Goal: Obtain resource: Download file/media

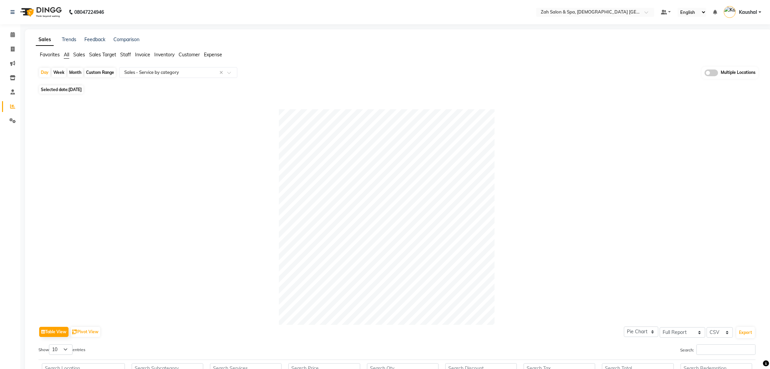
select select "full_report"
select select "csv"
click at [68, 90] on span "Selected date: [DATE]" at bounding box center [61, 89] width 44 height 8
select select "8"
select select "2025"
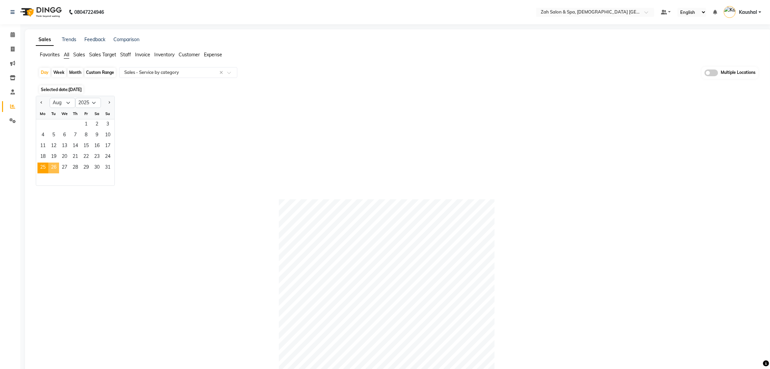
click at [52, 169] on span "26" at bounding box center [53, 168] width 11 height 11
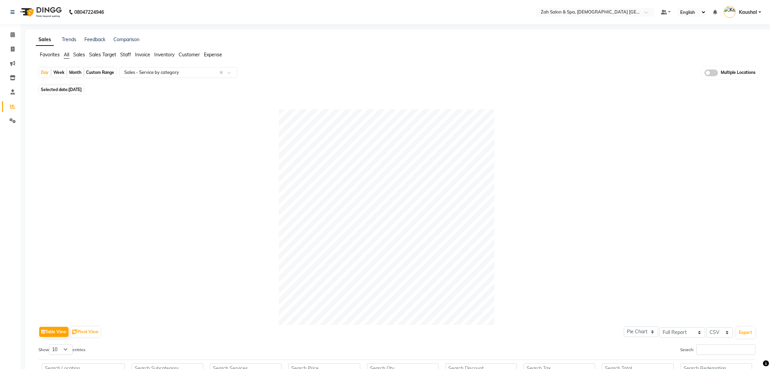
click at [73, 92] on span "[DATE]" at bounding box center [75, 89] width 13 height 5
select select "8"
select select "2025"
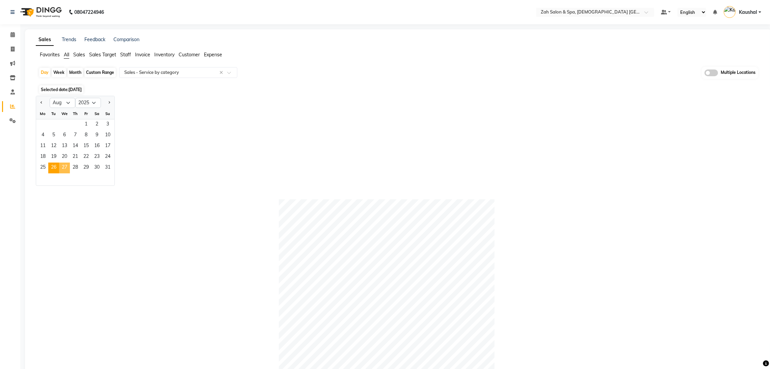
click at [60, 166] on span "27" at bounding box center [64, 168] width 11 height 11
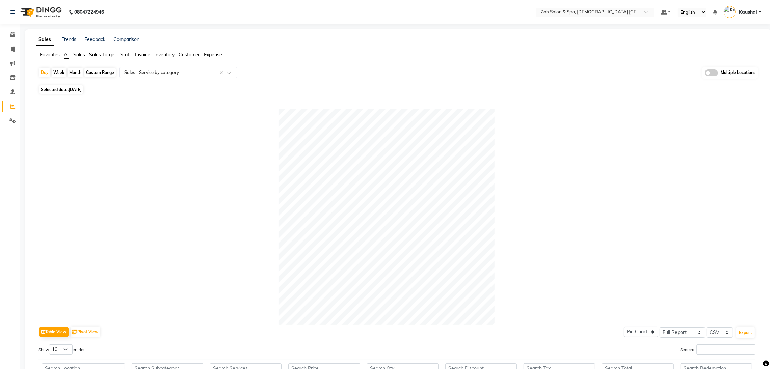
click at [81, 88] on span "[DATE]" at bounding box center [75, 89] width 13 height 5
select select "8"
select select "2025"
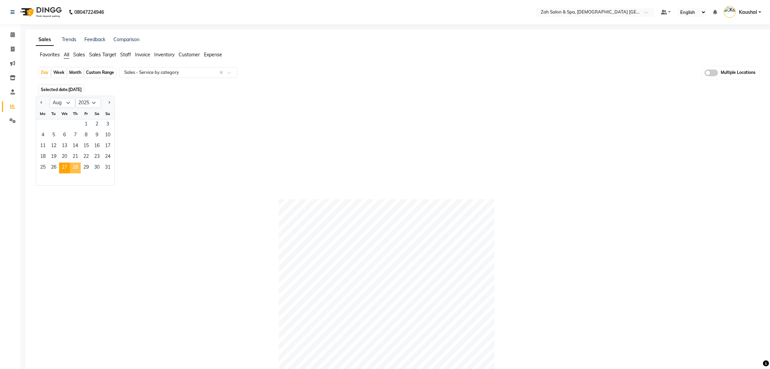
click at [76, 166] on span "28" at bounding box center [75, 168] width 11 height 11
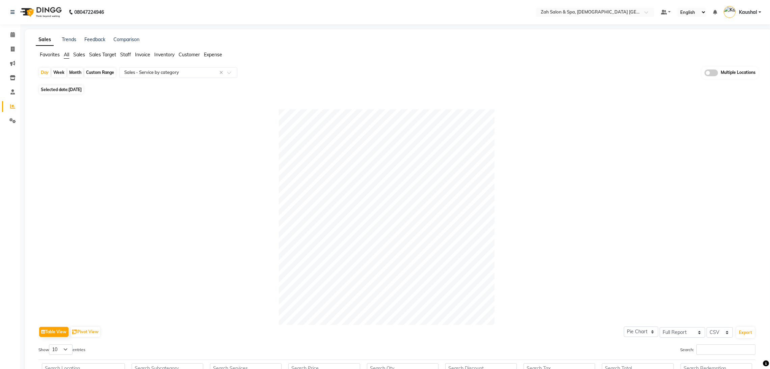
click at [80, 92] on span "Selected date: [DATE]" at bounding box center [61, 89] width 44 height 8
select select "8"
select select "2025"
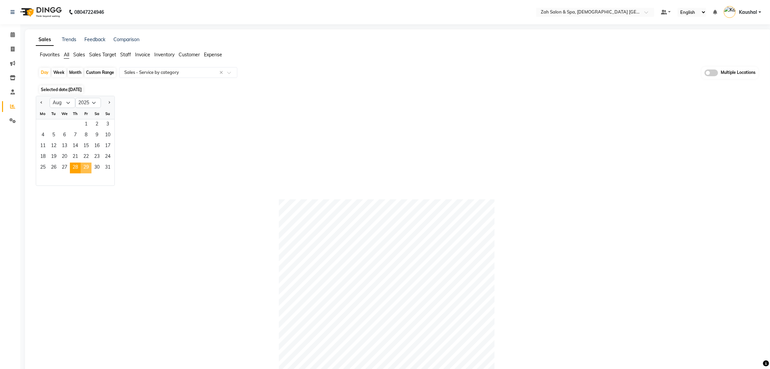
click at [87, 168] on span "29" at bounding box center [86, 168] width 11 height 11
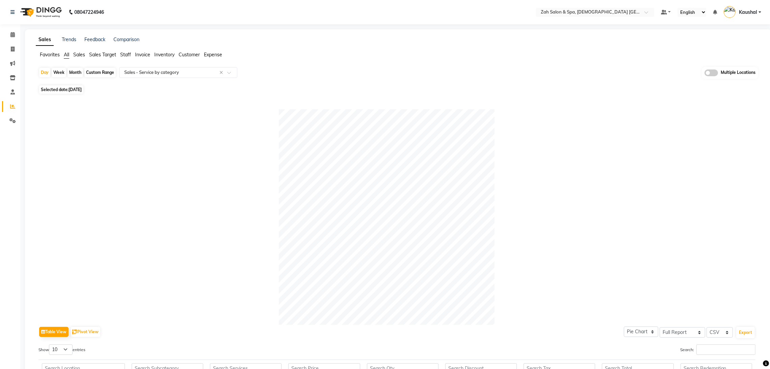
click at [65, 89] on span "Selected date: [DATE]" at bounding box center [61, 89] width 44 height 8
select select "8"
select select "2025"
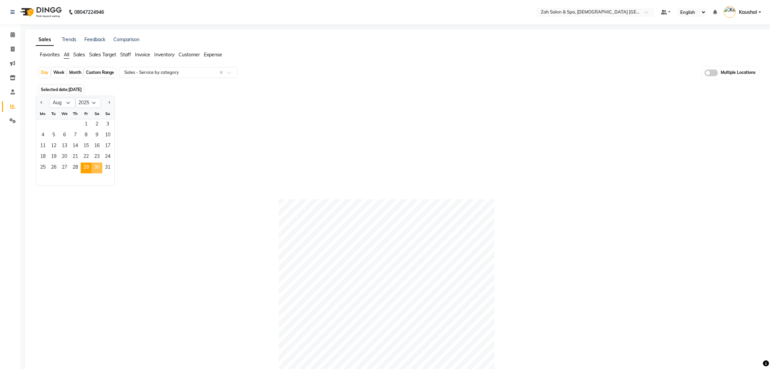
click at [97, 172] on span "30" at bounding box center [97, 168] width 11 height 11
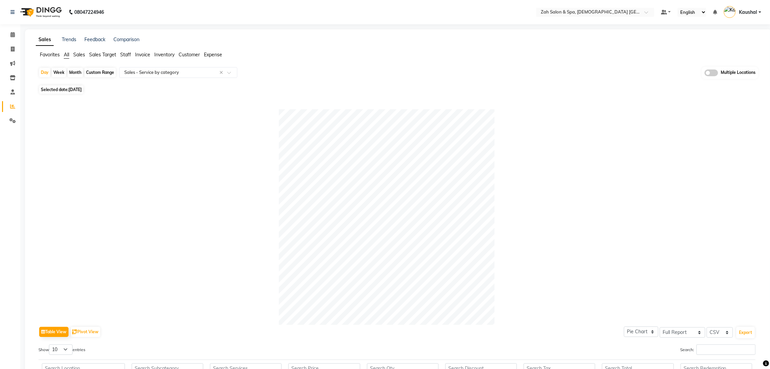
click at [62, 89] on span "Selected date: [DATE]" at bounding box center [61, 89] width 44 height 8
select select "8"
select select "2025"
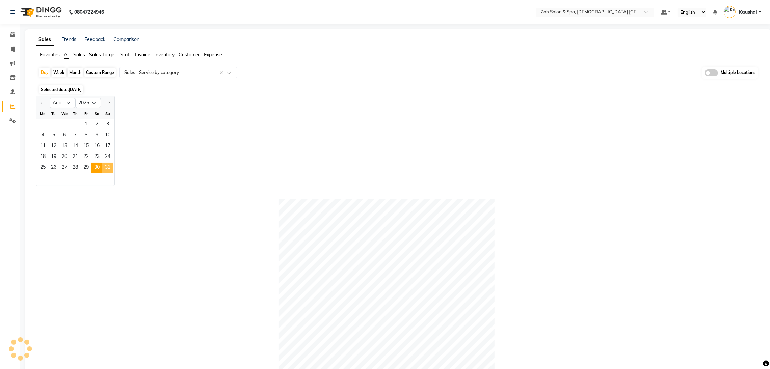
click at [107, 169] on span "31" at bounding box center [107, 168] width 11 height 11
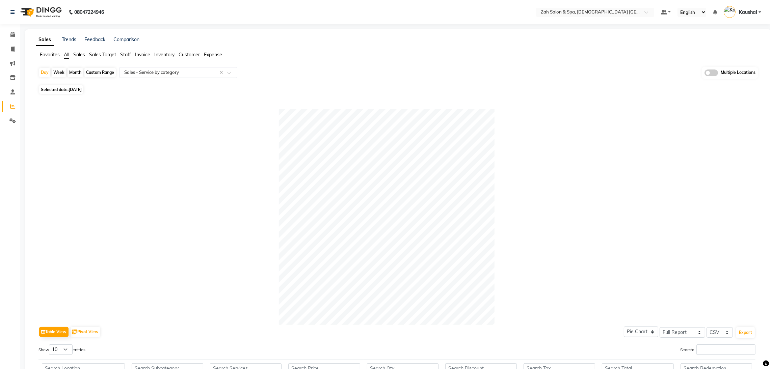
click at [74, 73] on div "Month" at bounding box center [76, 72] width 16 height 9
select select "8"
select select "2025"
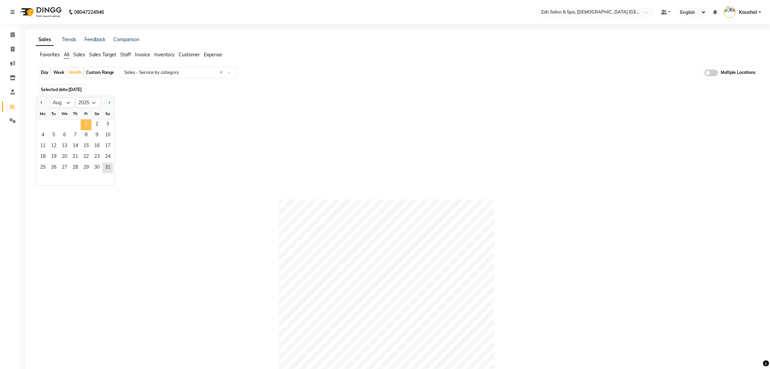
click at [88, 126] on span "1" at bounding box center [86, 125] width 11 height 11
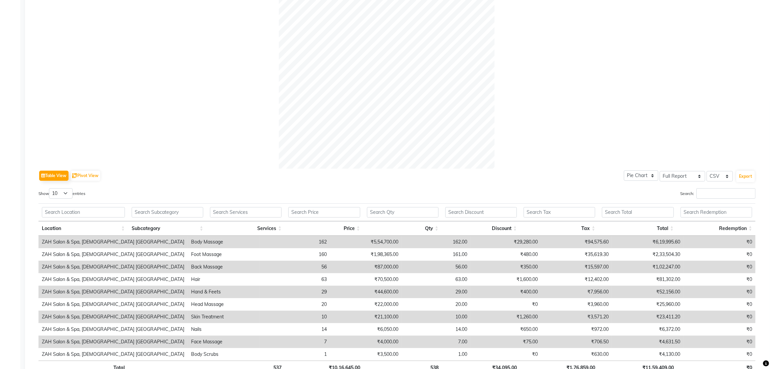
scroll to position [207, 0]
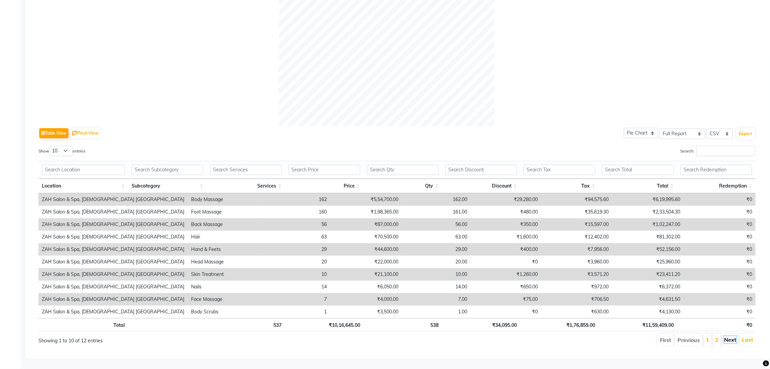
click at [730, 337] on link "Next" at bounding box center [730, 340] width 12 height 7
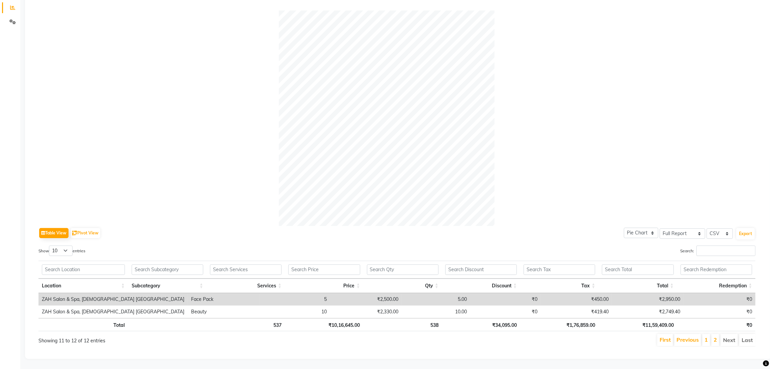
scroll to position [107, 0]
click at [714, 337] on link "2" at bounding box center [715, 340] width 3 height 7
click at [707, 337] on link "1" at bounding box center [706, 340] width 3 height 7
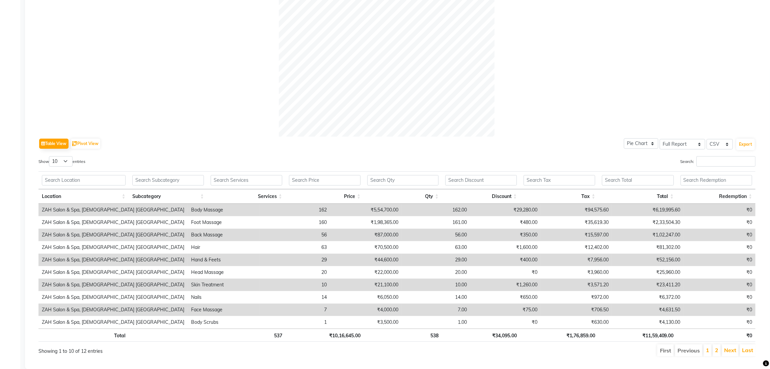
scroll to position [207, 0]
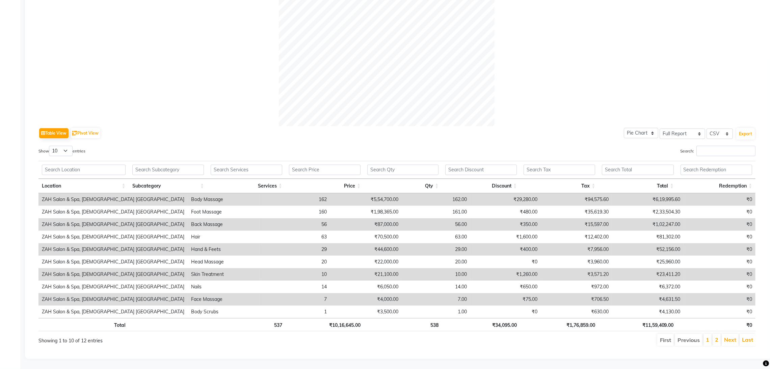
click at [719, 334] on li "2" at bounding box center [717, 340] width 8 height 12
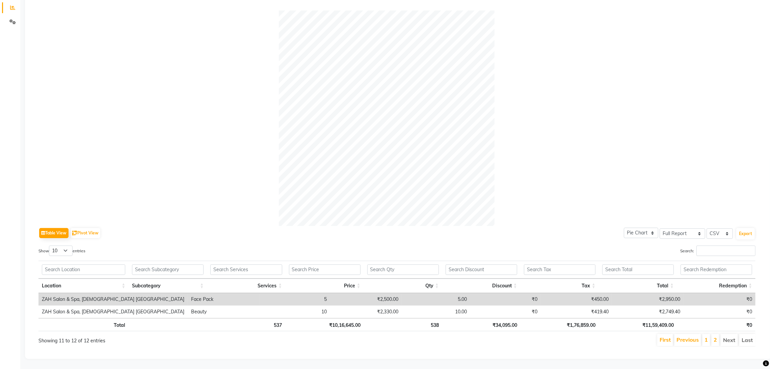
scroll to position [107, 0]
click at [706, 337] on link "1" at bounding box center [706, 340] width 3 height 7
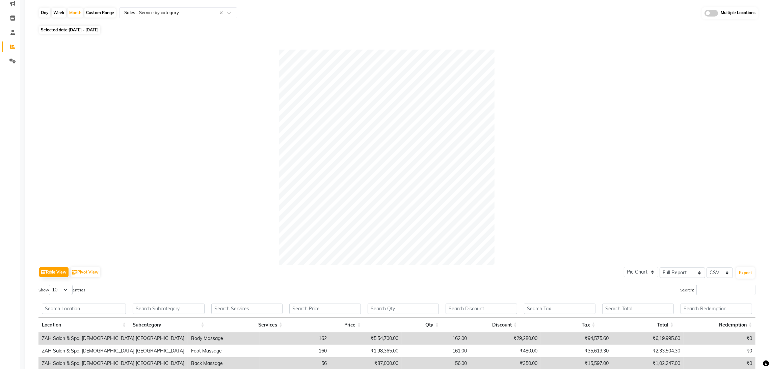
scroll to position [0, 0]
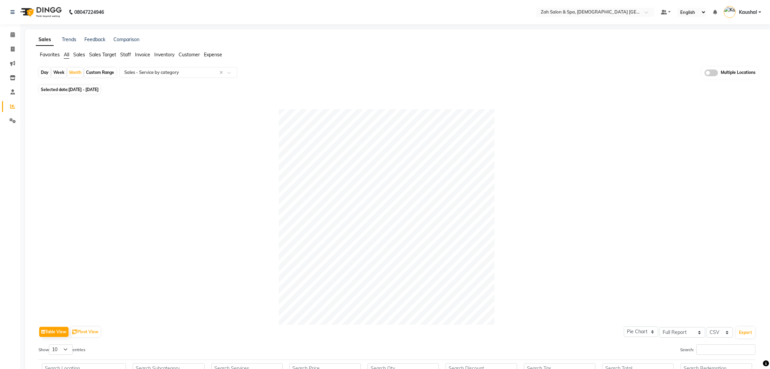
click at [46, 72] on div "Day" at bounding box center [44, 72] width 11 height 9
select select "8"
select select "2025"
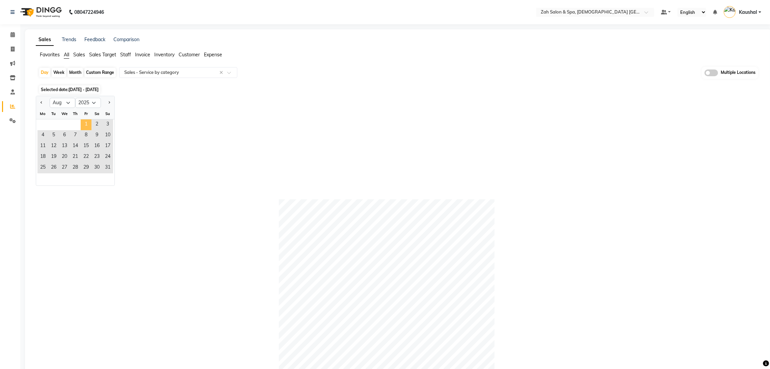
click at [82, 123] on span "1" at bounding box center [86, 125] width 11 height 11
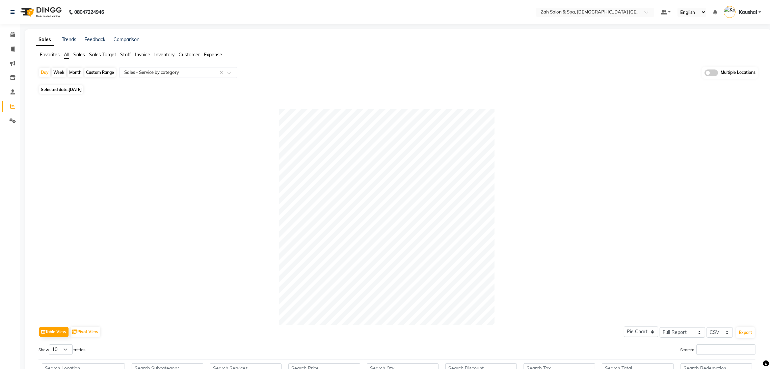
click at [80, 92] on span "Selected date: [DATE]" at bounding box center [61, 89] width 44 height 8
select select "8"
select select "2025"
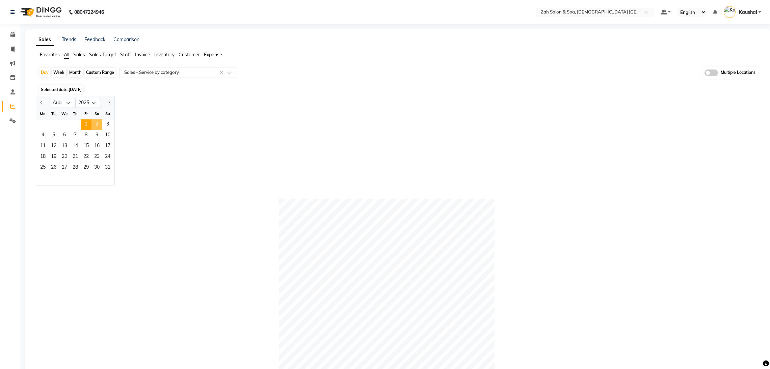
click at [96, 125] on span "2" at bounding box center [97, 125] width 11 height 11
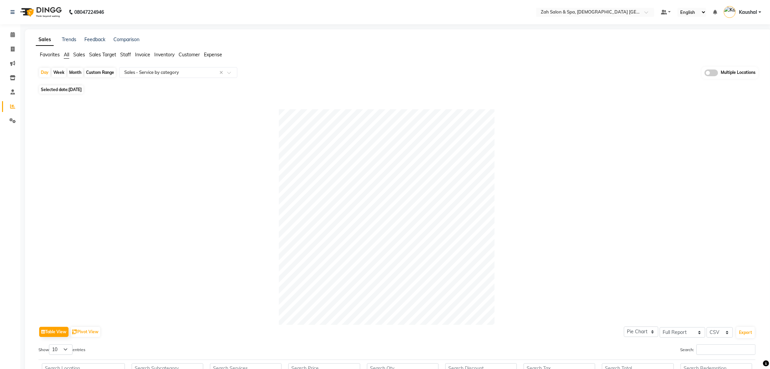
click at [83, 92] on span "Selected date: [DATE]" at bounding box center [61, 89] width 44 height 8
select select "8"
select select "2025"
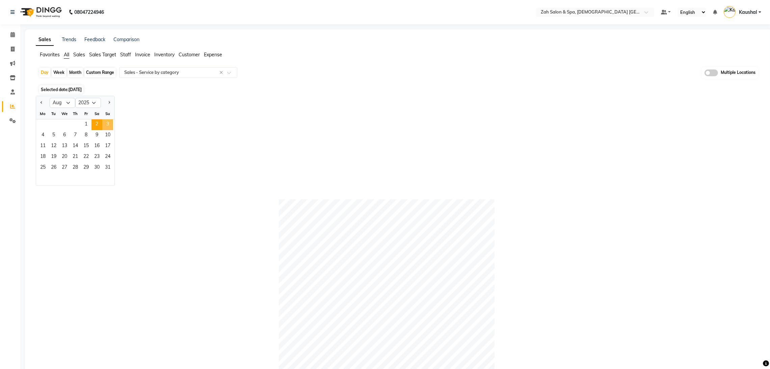
click at [108, 121] on span "3" at bounding box center [107, 125] width 11 height 11
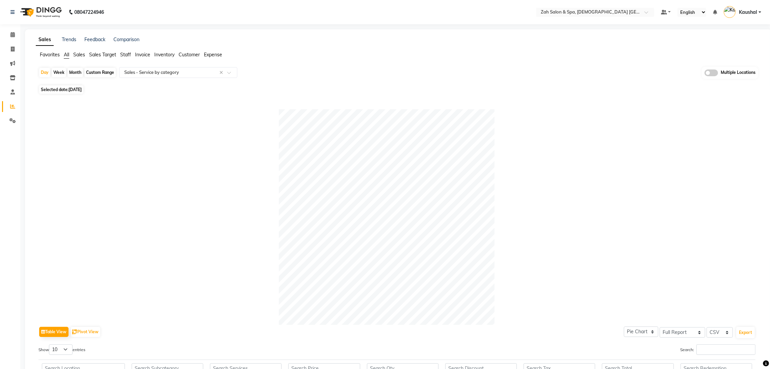
click at [62, 92] on span "Selected date: [DATE]" at bounding box center [61, 89] width 44 height 8
select select "8"
select select "2025"
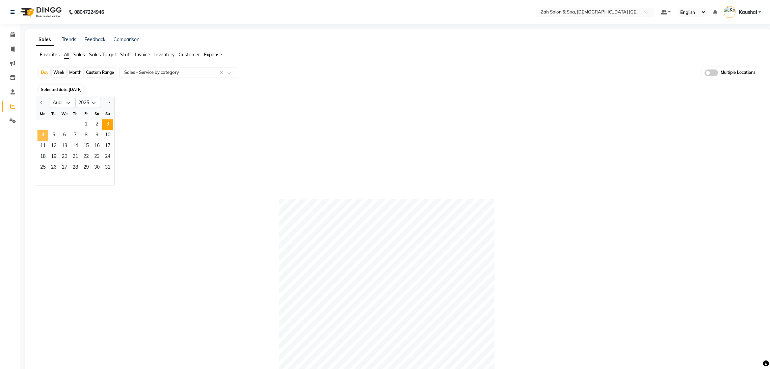
click at [38, 132] on span "4" at bounding box center [42, 135] width 11 height 11
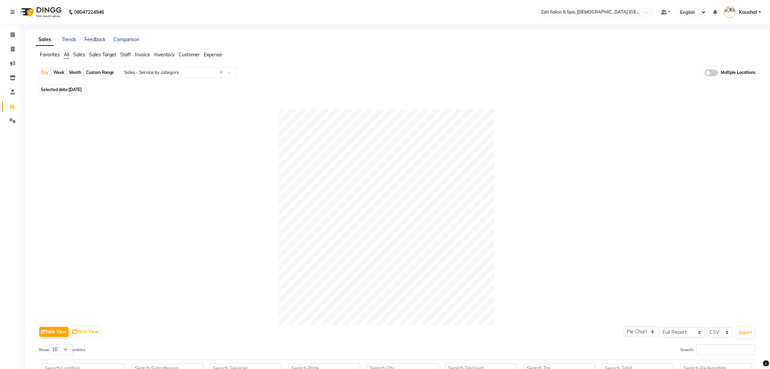
click at [80, 86] on span "Selected date: [DATE]" at bounding box center [61, 89] width 44 height 8
select select "8"
select select "2025"
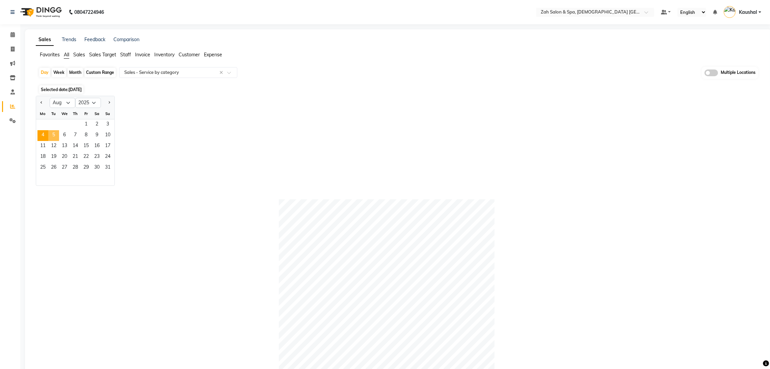
click at [52, 135] on span "5" at bounding box center [53, 135] width 11 height 11
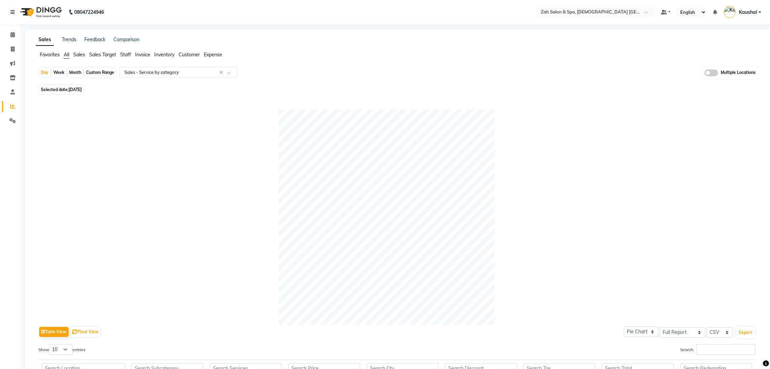
click at [58, 89] on span "Selected date: [DATE]" at bounding box center [61, 89] width 44 height 8
select select "8"
select select "2025"
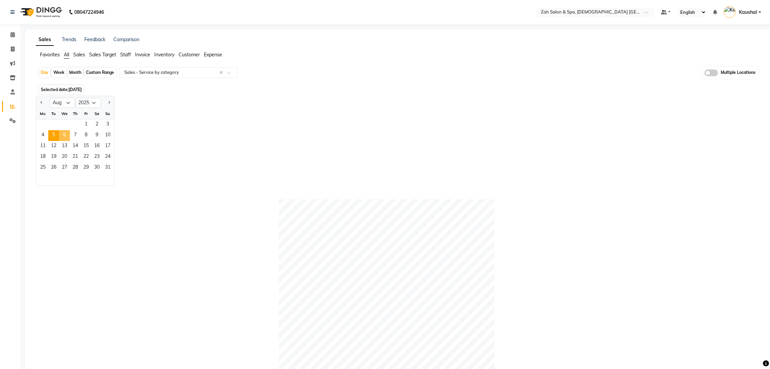
click at [64, 135] on span "6" at bounding box center [64, 135] width 11 height 11
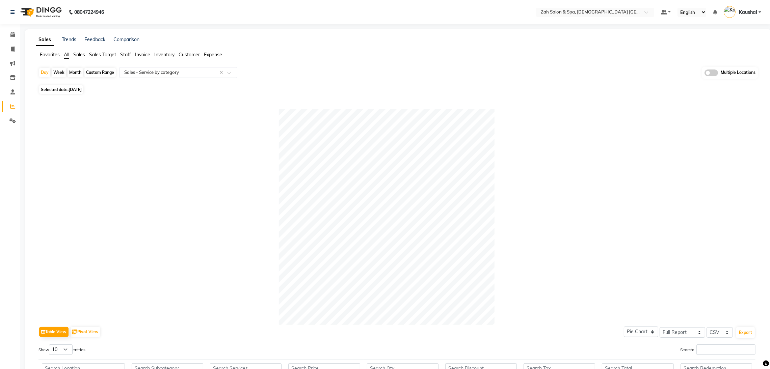
click at [82, 92] on span "[DATE]" at bounding box center [75, 89] width 13 height 5
select select "8"
select select "2025"
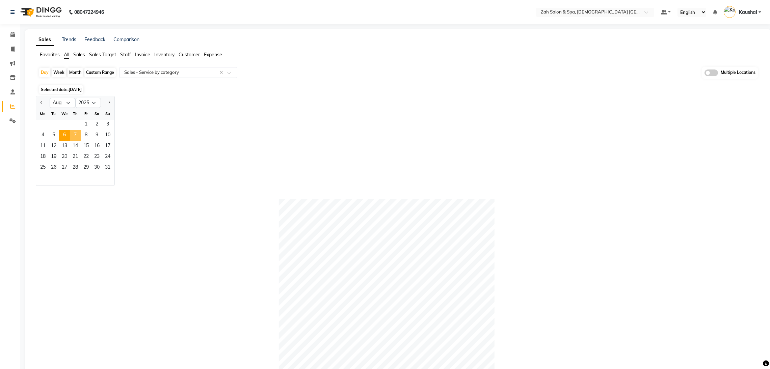
click at [73, 137] on span "7" at bounding box center [75, 135] width 11 height 11
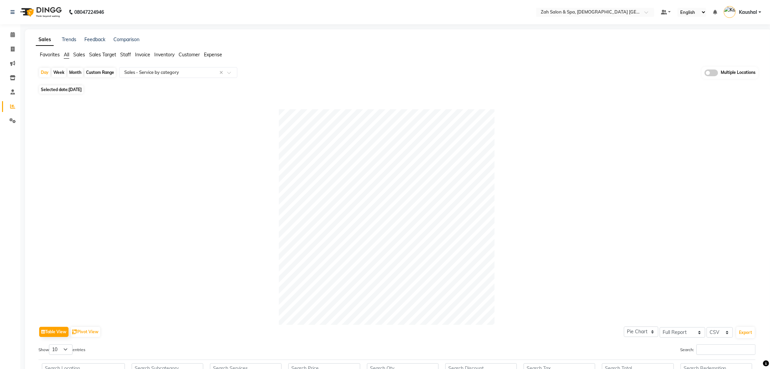
click at [78, 88] on span "[DATE]" at bounding box center [75, 89] width 13 height 5
select select "8"
select select "2025"
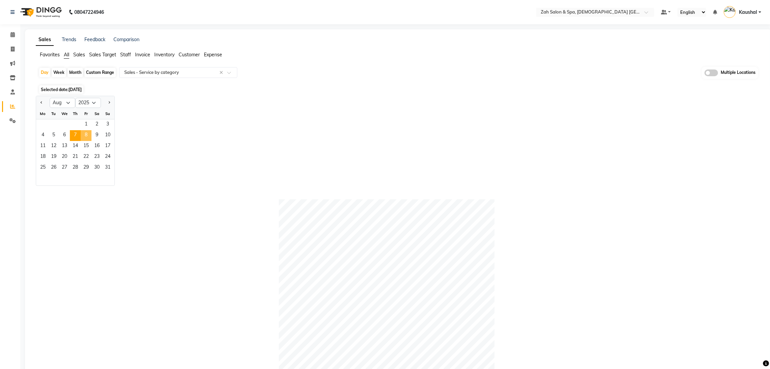
click at [83, 134] on span "8" at bounding box center [86, 135] width 11 height 11
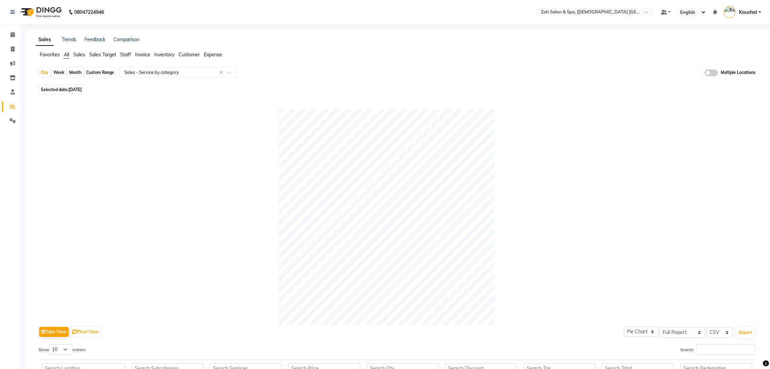
click at [82, 88] on span "[DATE]" at bounding box center [75, 89] width 13 height 5
select select "8"
select select "2025"
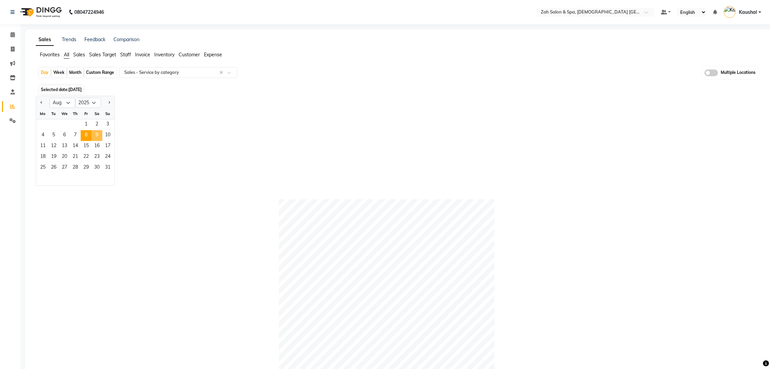
click at [95, 137] on span "9" at bounding box center [97, 135] width 11 height 11
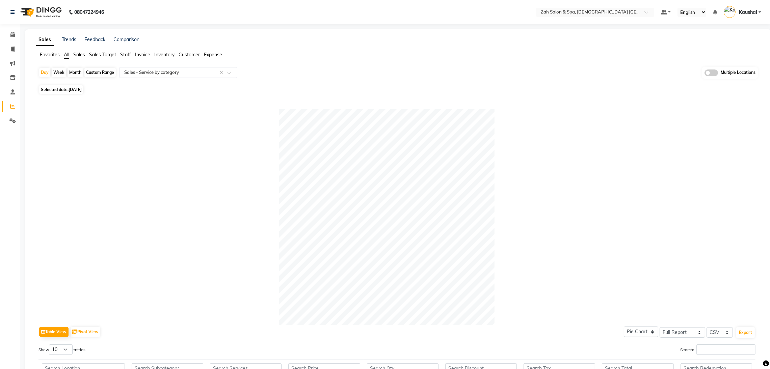
click at [82, 92] on span "[DATE]" at bounding box center [75, 89] width 13 height 5
select select "8"
select select "2025"
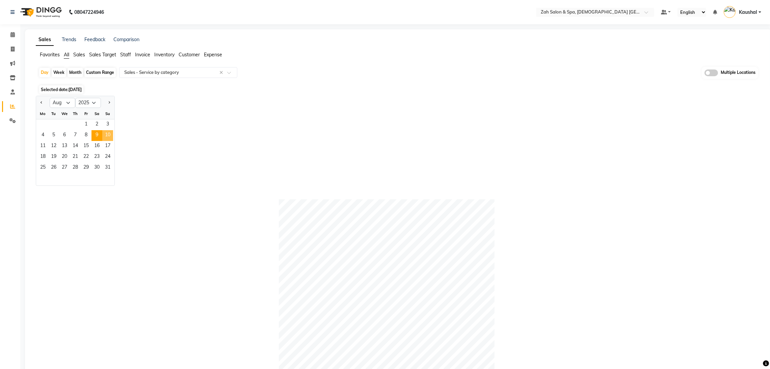
click at [111, 137] on span "10" at bounding box center [107, 135] width 11 height 11
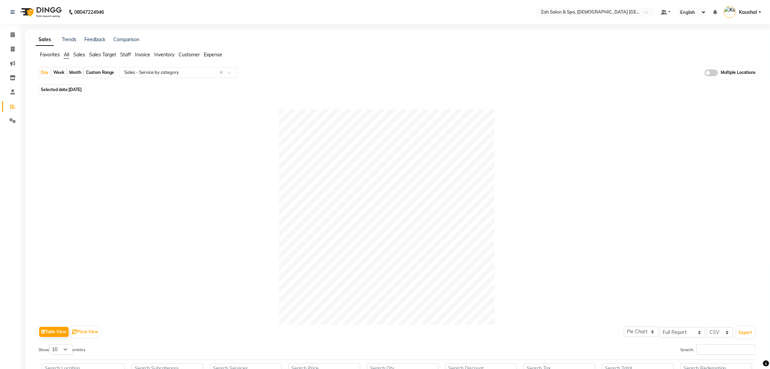
click at [76, 91] on span "[DATE]" at bounding box center [75, 89] width 13 height 5
select select "8"
select select "2025"
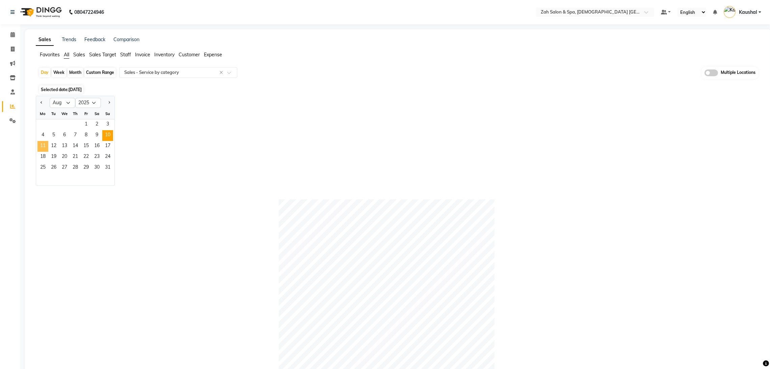
click at [37, 144] on span "11" at bounding box center [42, 146] width 11 height 11
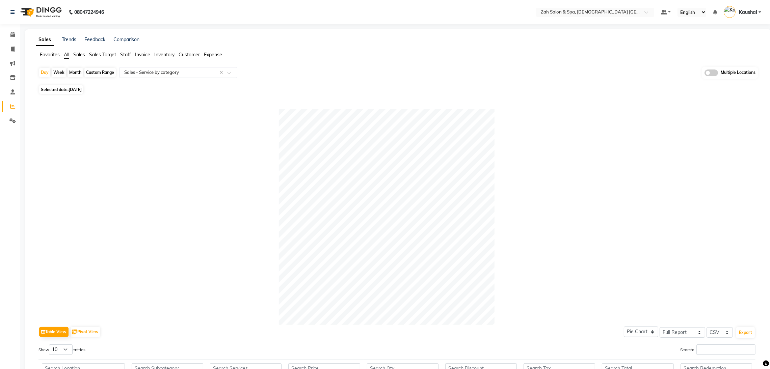
click at [82, 86] on span "Selected date: [DATE]" at bounding box center [61, 89] width 44 height 8
select select "8"
select select "2025"
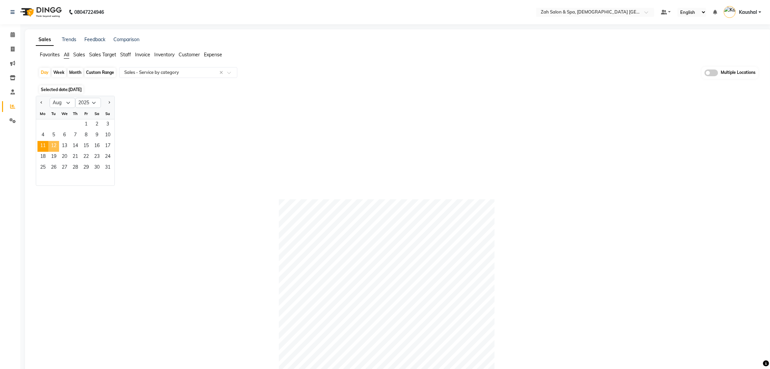
click at [51, 144] on span "12" at bounding box center [53, 146] width 11 height 11
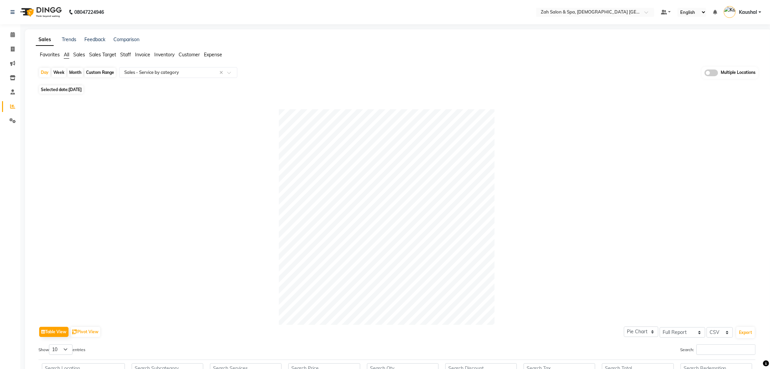
click at [82, 91] on span "[DATE]" at bounding box center [75, 89] width 13 height 5
select select "8"
select select "2025"
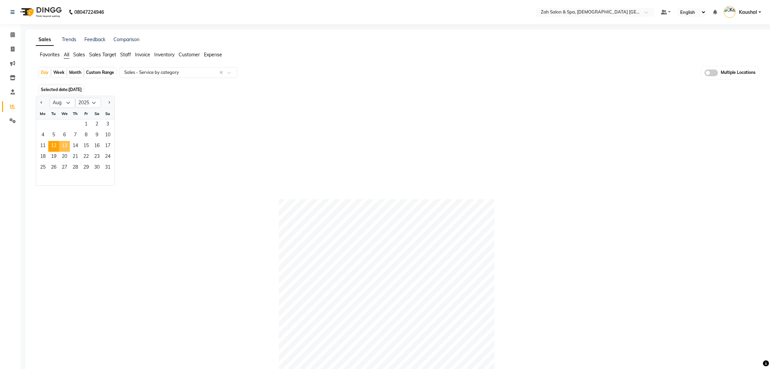
click at [65, 144] on span "13" at bounding box center [64, 146] width 11 height 11
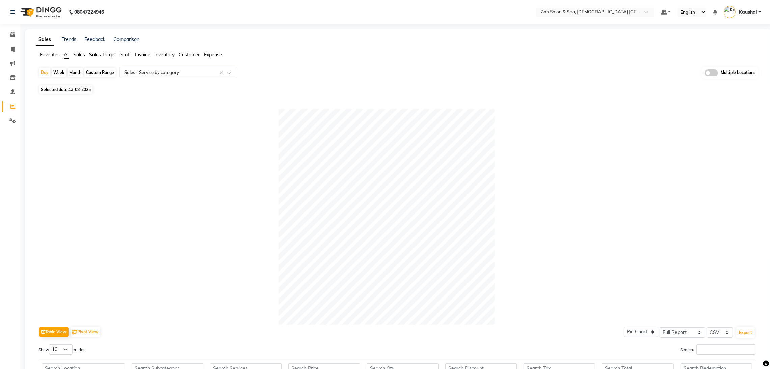
click at [60, 88] on span "Selected date: [DATE]" at bounding box center [65, 89] width 53 height 8
select select "8"
select select "2025"
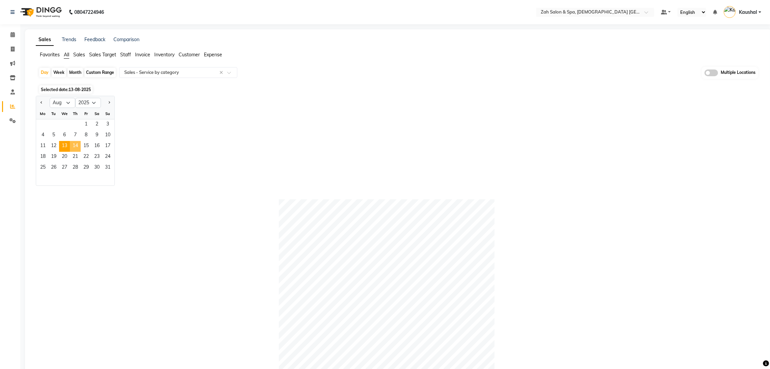
click at [77, 145] on span "14" at bounding box center [75, 146] width 11 height 11
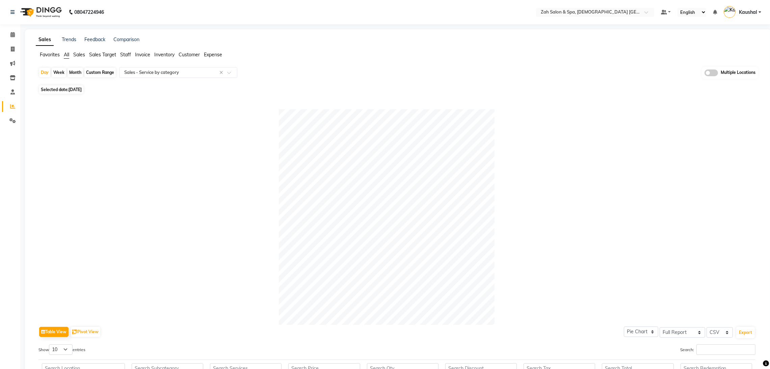
click at [69, 89] on span "Selected date: [DATE]" at bounding box center [61, 89] width 44 height 8
select select "8"
select select "2025"
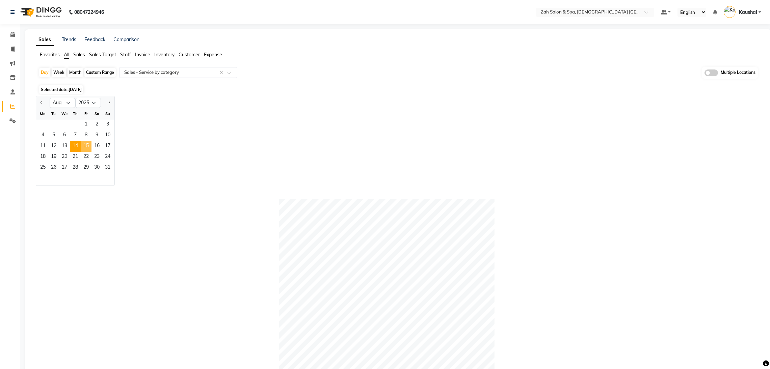
click at [84, 145] on span "15" at bounding box center [86, 146] width 11 height 11
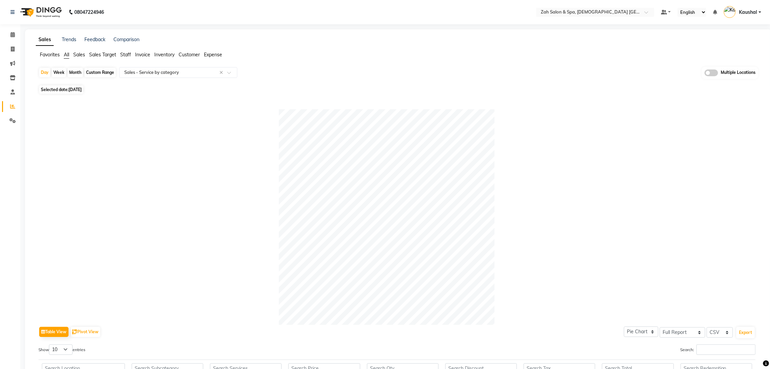
click at [73, 89] on span "[DATE]" at bounding box center [75, 89] width 13 height 5
select select "8"
select select "2025"
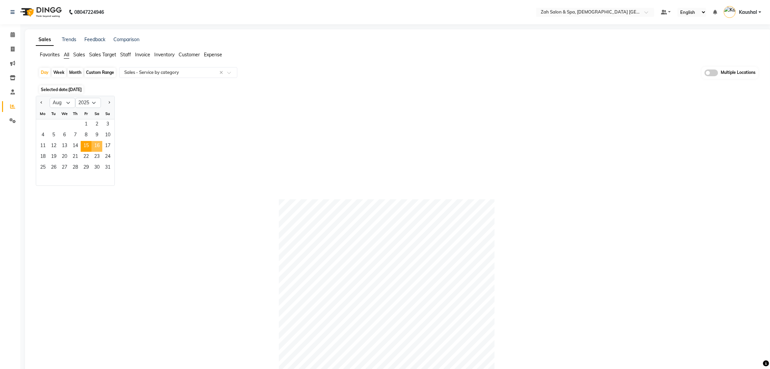
click at [97, 147] on span "16" at bounding box center [97, 146] width 11 height 11
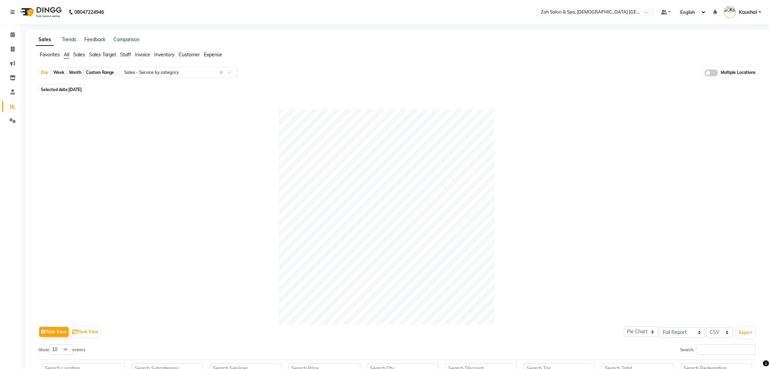
click at [82, 90] on span "[DATE]" at bounding box center [75, 89] width 13 height 5
select select "8"
select select "2025"
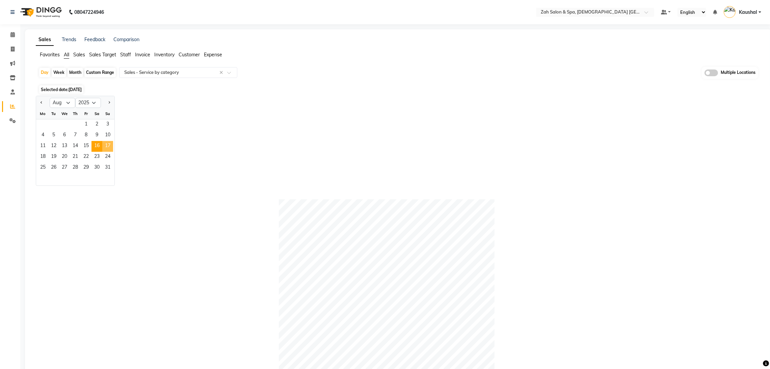
click at [104, 147] on span "17" at bounding box center [107, 146] width 11 height 11
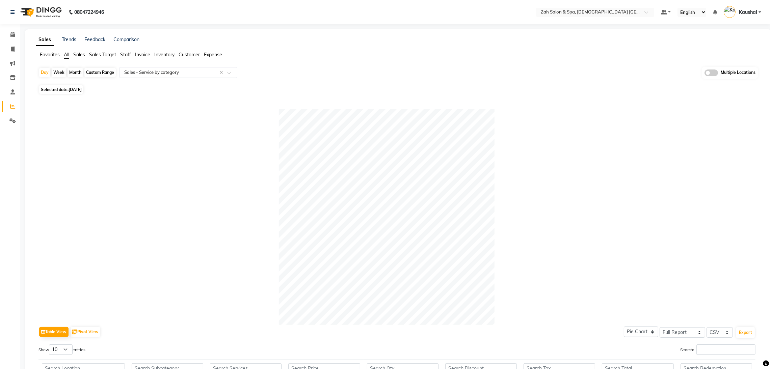
click at [78, 87] on span "[DATE]" at bounding box center [75, 89] width 13 height 5
select select "8"
select select "2025"
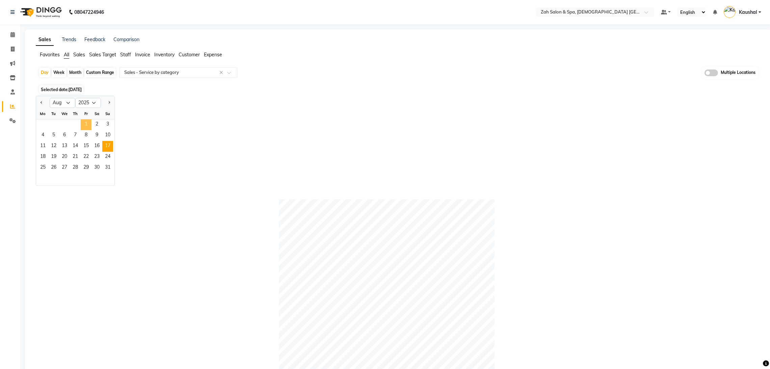
click at [88, 125] on span "1" at bounding box center [86, 125] width 11 height 11
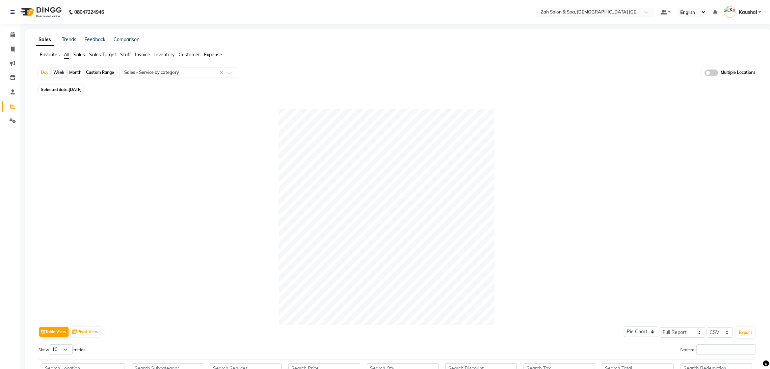
click at [79, 89] on span "[DATE]" at bounding box center [75, 89] width 13 height 5
select select "8"
select select "2025"
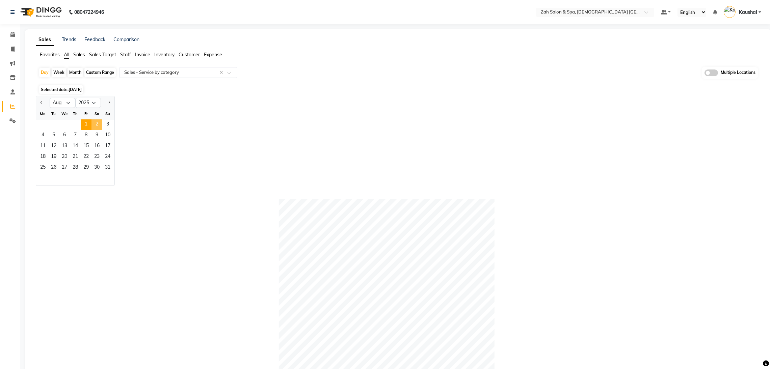
click at [94, 123] on span "2" at bounding box center [97, 125] width 11 height 11
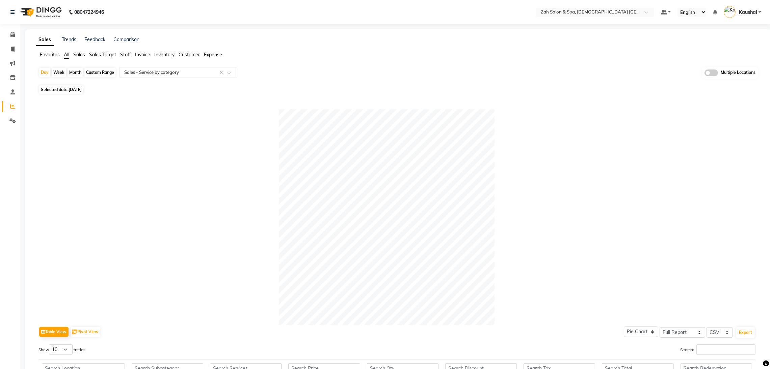
click at [82, 90] on span "[DATE]" at bounding box center [75, 89] width 13 height 5
select select "8"
select select "2025"
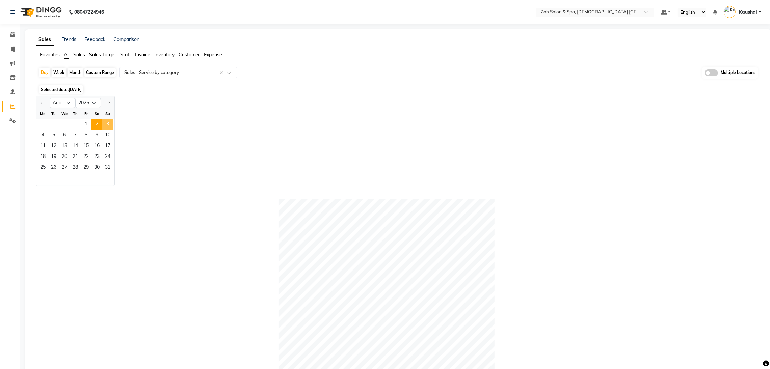
click at [106, 126] on span "3" at bounding box center [107, 125] width 11 height 11
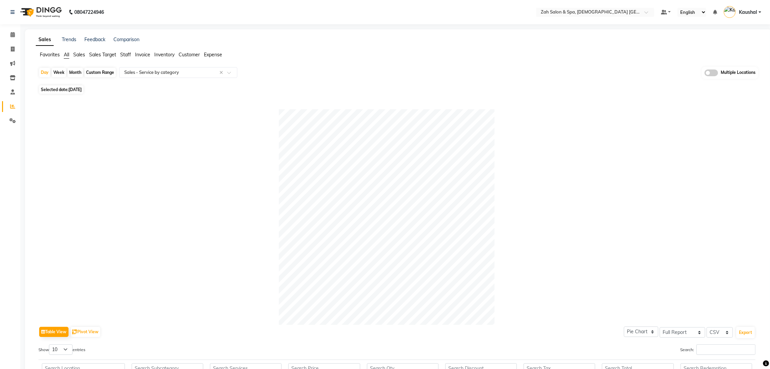
click at [55, 85] on span "Selected date: [DATE]" at bounding box center [61, 89] width 44 height 8
select select "8"
select select "2025"
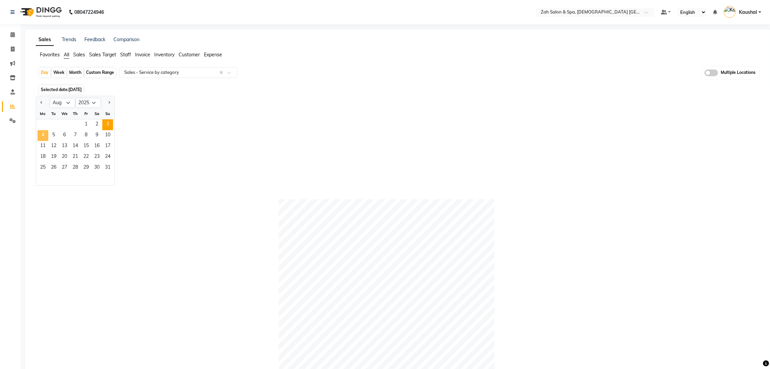
click at [45, 139] on span "4" at bounding box center [42, 135] width 11 height 11
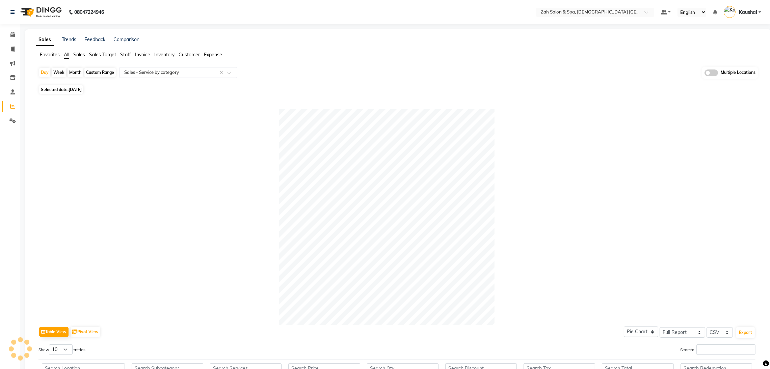
click at [60, 88] on span "Selected date: [DATE]" at bounding box center [61, 89] width 44 height 8
select select "8"
select select "2025"
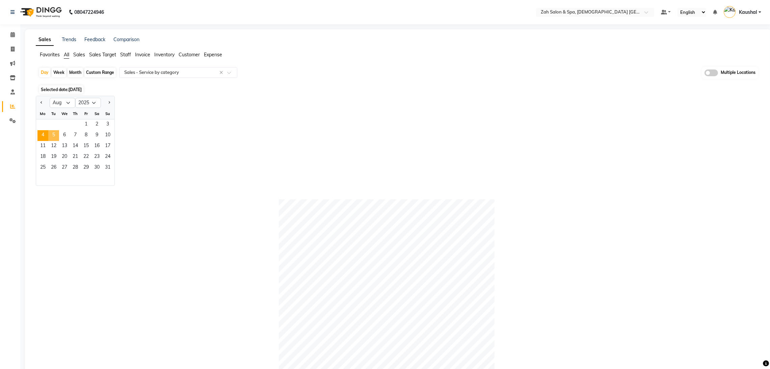
click at [51, 133] on span "5" at bounding box center [53, 135] width 11 height 11
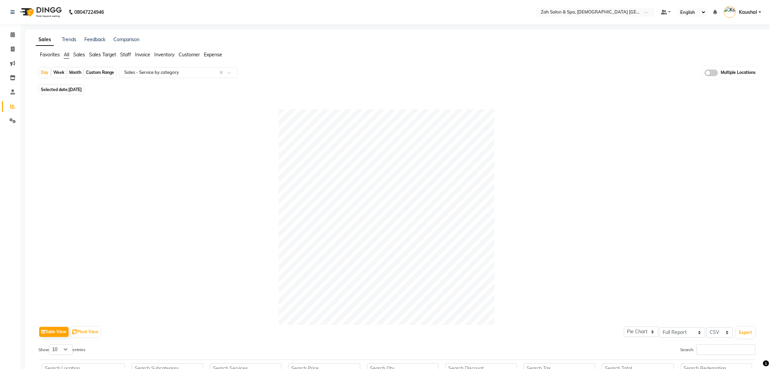
click at [75, 90] on span "[DATE]" at bounding box center [75, 89] width 13 height 5
select select "8"
select select "2025"
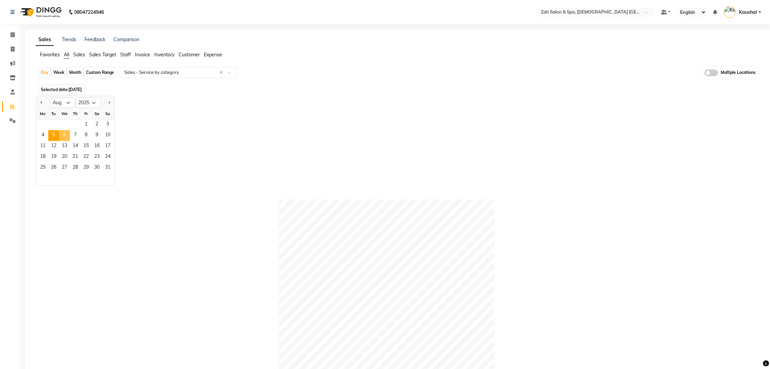
click at [64, 136] on span "6" at bounding box center [64, 135] width 11 height 11
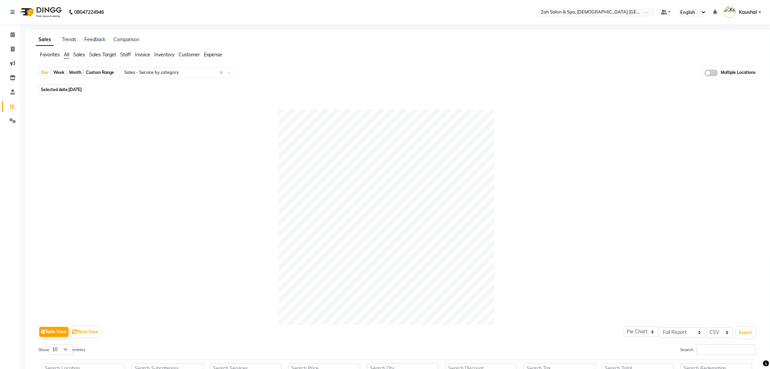
click at [74, 89] on span "[DATE]" at bounding box center [75, 89] width 13 height 5
select select "8"
select select "2025"
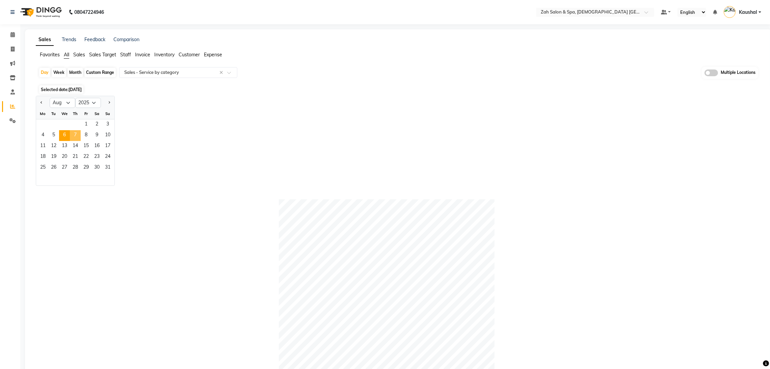
click at [74, 131] on span "7" at bounding box center [75, 135] width 11 height 11
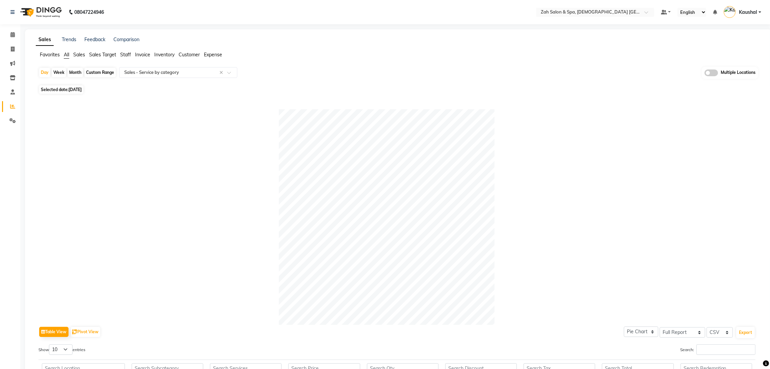
click at [68, 90] on span "Selected date: [DATE]" at bounding box center [61, 89] width 44 height 8
select select "8"
select select "2025"
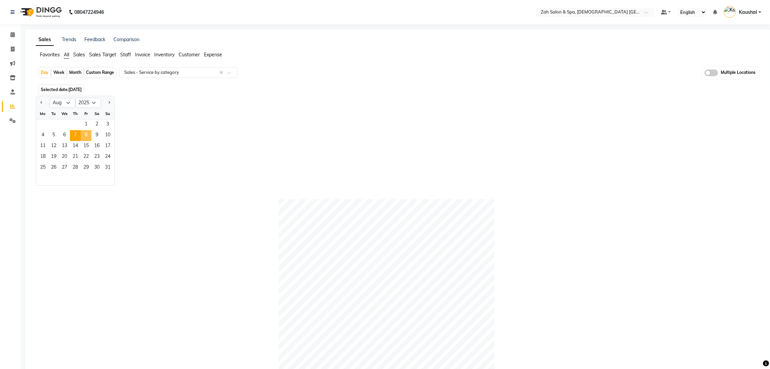
click at [88, 136] on span "8" at bounding box center [86, 135] width 11 height 11
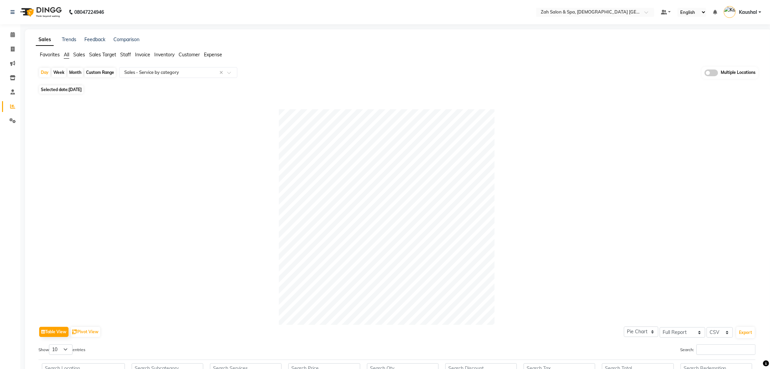
click at [80, 87] on span "[DATE]" at bounding box center [75, 89] width 13 height 5
select select "8"
select select "2025"
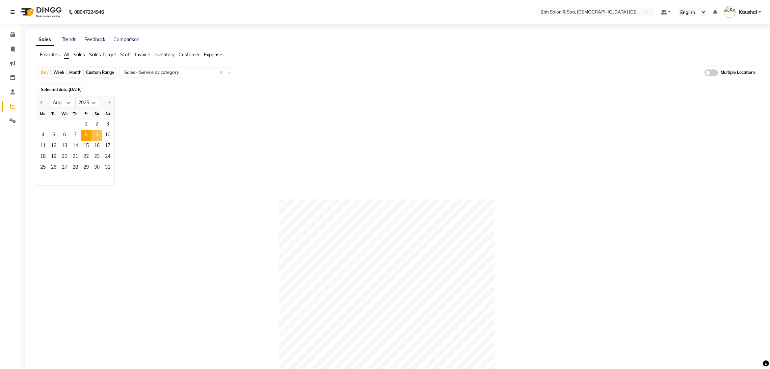
click at [100, 133] on span "9" at bounding box center [97, 135] width 11 height 11
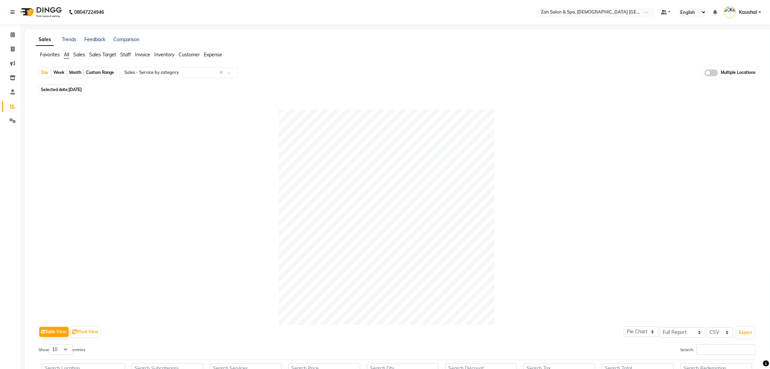
click at [74, 87] on span "[DATE]" at bounding box center [75, 89] width 13 height 5
select select "8"
select select "2025"
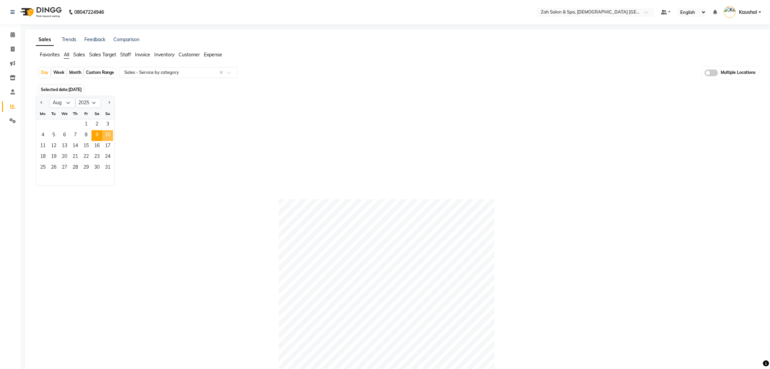
click at [104, 136] on span "10" at bounding box center [107, 135] width 11 height 11
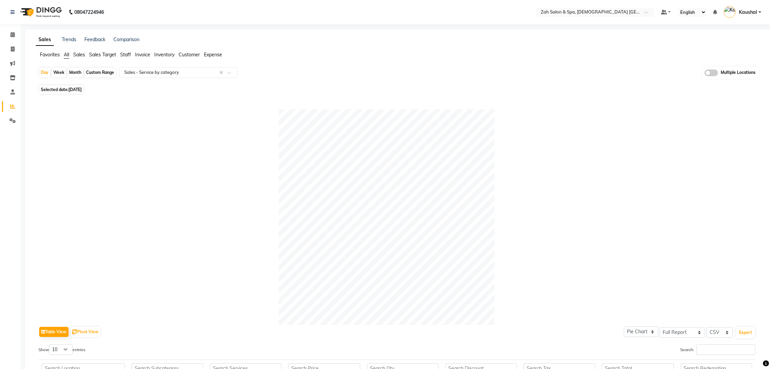
click at [77, 93] on span "Selected date: [DATE]" at bounding box center [61, 89] width 44 height 8
select select "8"
select select "2025"
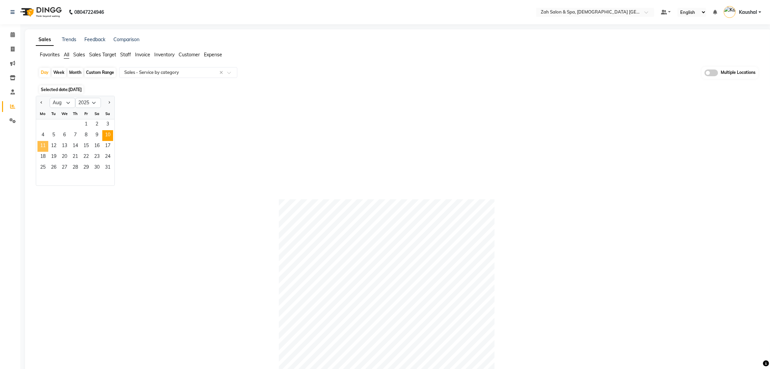
click at [44, 144] on span "11" at bounding box center [42, 146] width 11 height 11
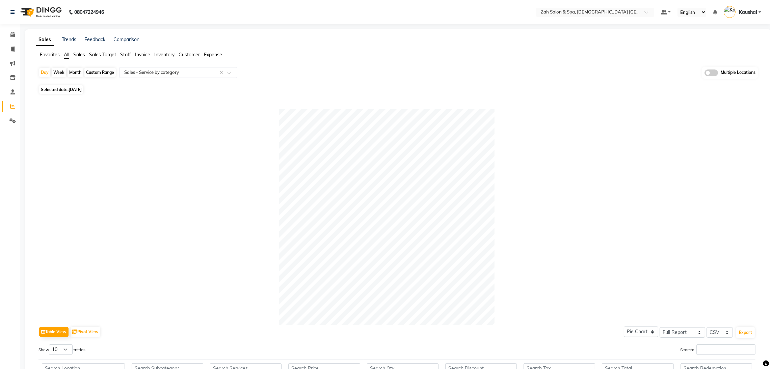
click at [54, 87] on span "Selected date: [DATE]" at bounding box center [61, 89] width 44 height 8
select select "8"
select select "2025"
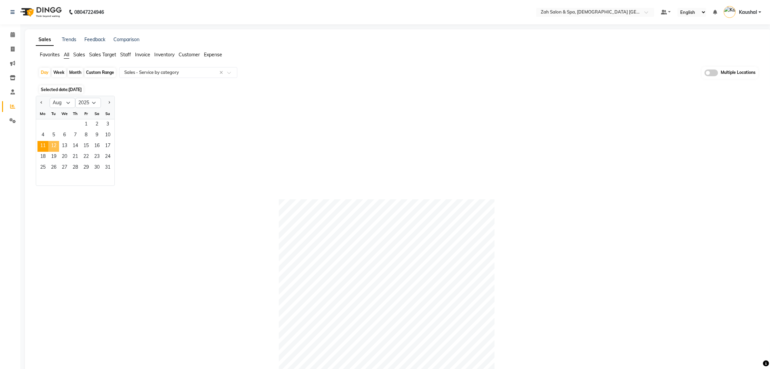
click at [52, 144] on span "12" at bounding box center [53, 146] width 11 height 11
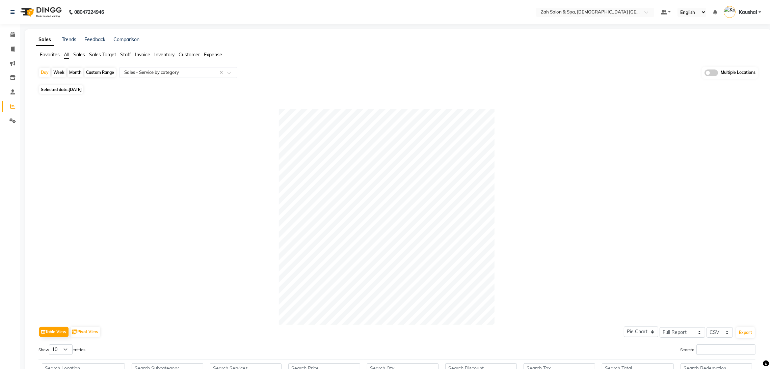
click at [71, 89] on span "[DATE]" at bounding box center [75, 89] width 13 height 5
select select "8"
select select "2025"
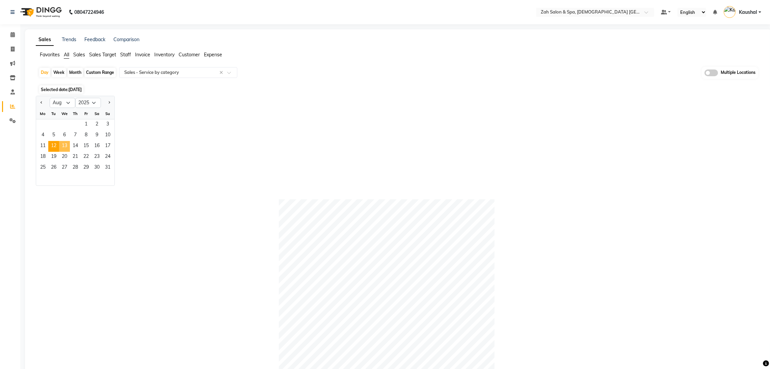
click at [63, 147] on span "13" at bounding box center [64, 146] width 11 height 11
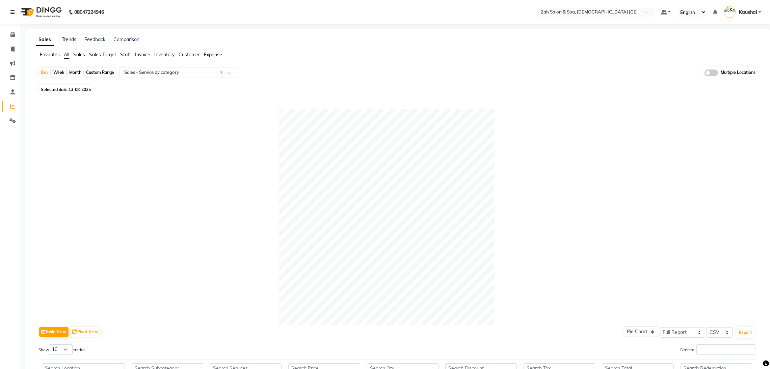
click at [75, 89] on span "13-08-2025" at bounding box center [80, 89] width 22 height 5
select select "8"
select select "2025"
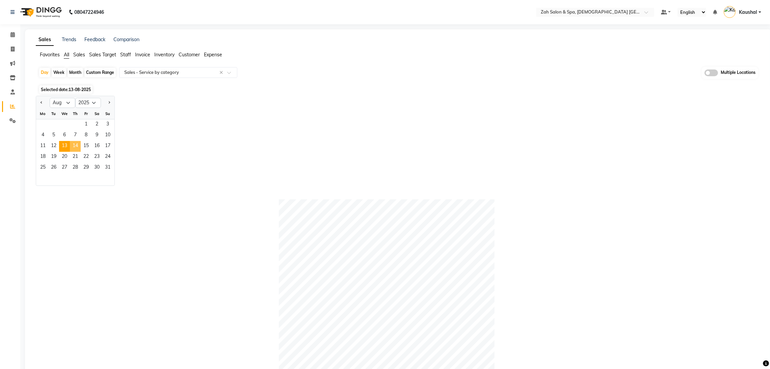
click at [78, 148] on span "14" at bounding box center [75, 146] width 11 height 11
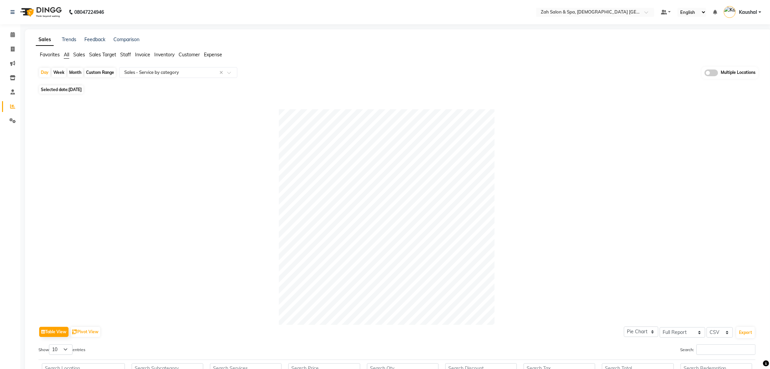
click at [82, 89] on span "[DATE]" at bounding box center [75, 89] width 13 height 5
select select "8"
select select "2025"
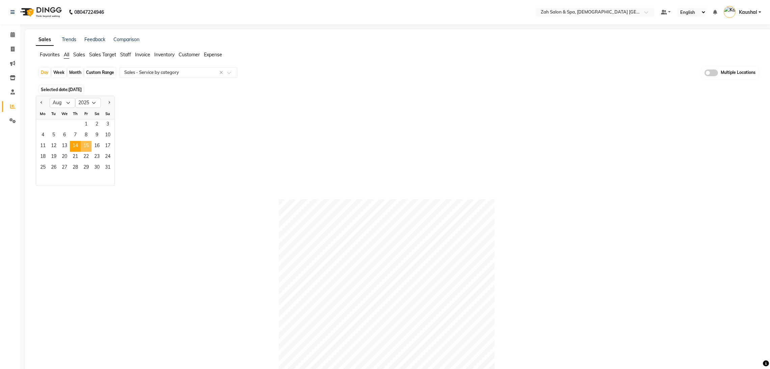
click at [86, 150] on span "15" at bounding box center [86, 146] width 11 height 11
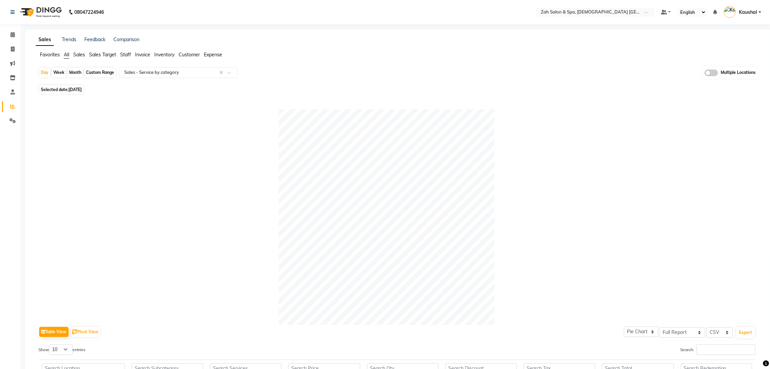
click at [82, 85] on div "Day Week Month Custom Range Select Report Type × Sales - Service by category × …" at bounding box center [398, 284] width 725 height 435
click at [82, 90] on span "[DATE]" at bounding box center [75, 89] width 13 height 5
select select "8"
select select "2025"
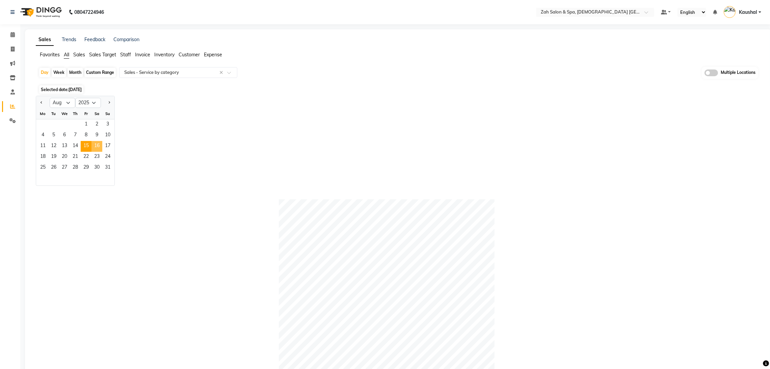
click at [97, 146] on span "16" at bounding box center [97, 146] width 11 height 11
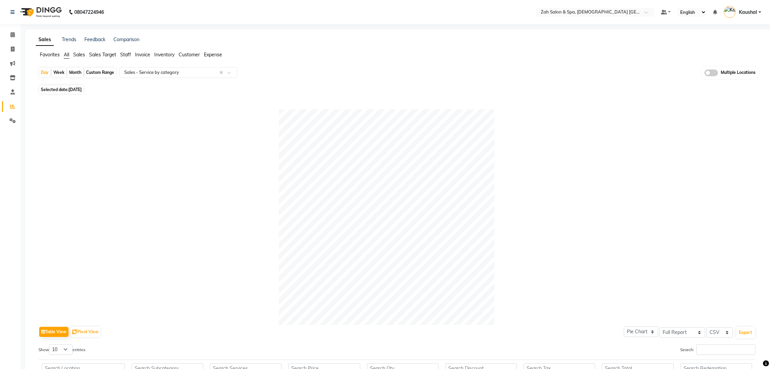
click at [81, 92] on span "[DATE]" at bounding box center [75, 89] width 13 height 5
select select "8"
select select "2025"
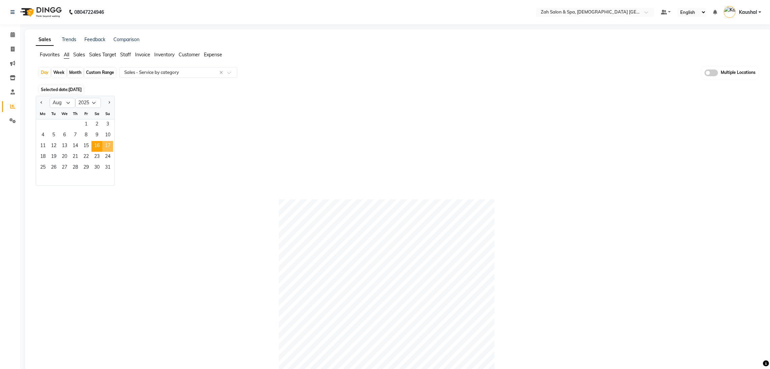
click at [103, 145] on span "17" at bounding box center [107, 146] width 11 height 11
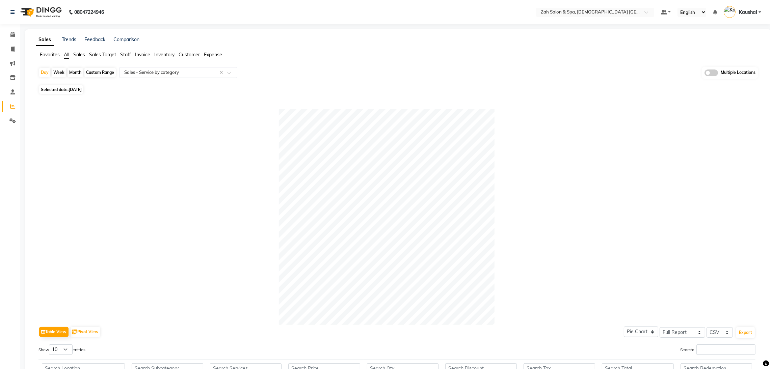
click at [59, 91] on span "Selected date: [DATE]" at bounding box center [61, 89] width 44 height 8
select select "8"
select select "2025"
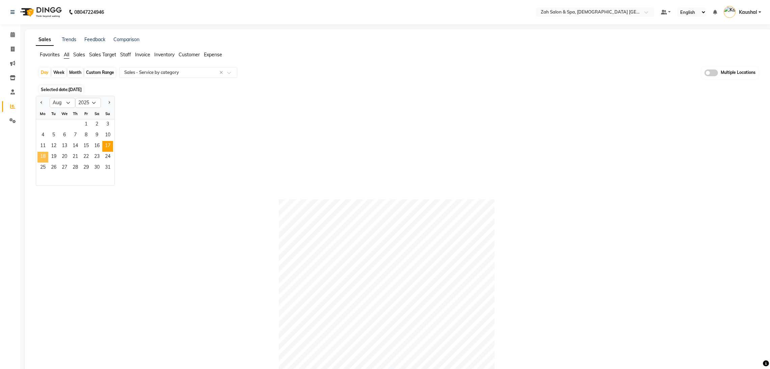
click at [46, 158] on span "18" at bounding box center [42, 157] width 11 height 11
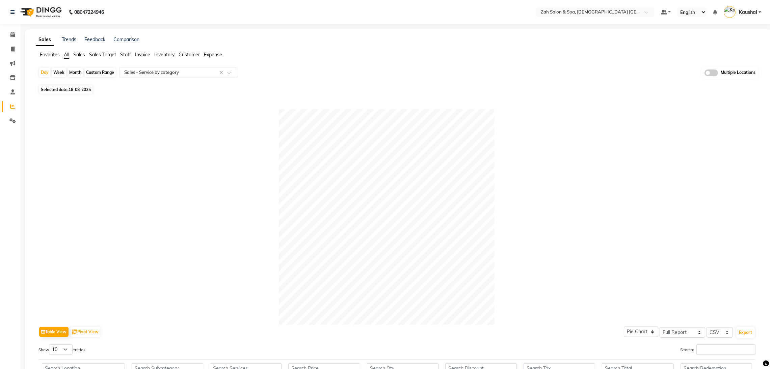
click at [59, 90] on span "Selected date: [DATE]" at bounding box center [65, 89] width 53 height 8
select select "8"
select select "2025"
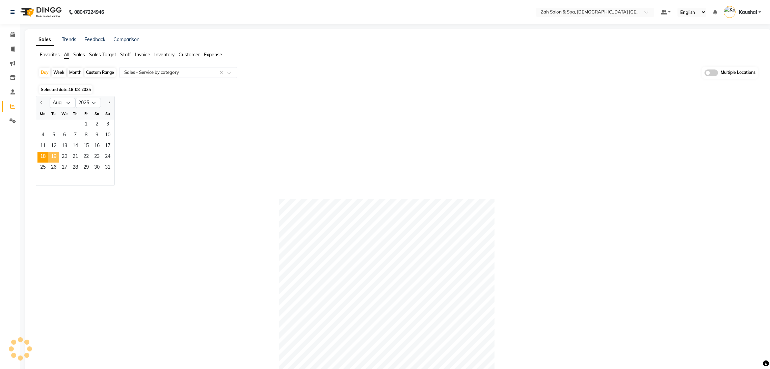
click at [58, 157] on span "19" at bounding box center [53, 157] width 11 height 11
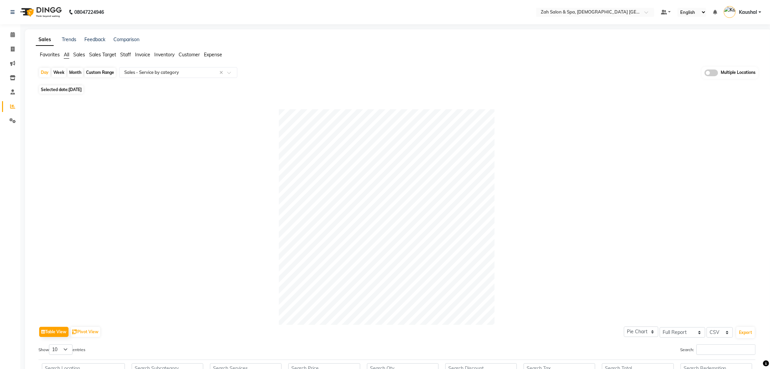
click at [67, 87] on span "Selected date: [DATE]" at bounding box center [61, 89] width 44 height 8
select select "8"
select select "2025"
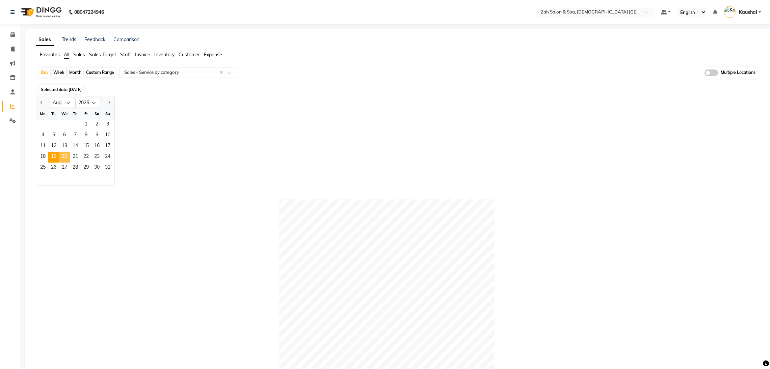
click at [64, 156] on span "20" at bounding box center [64, 157] width 11 height 11
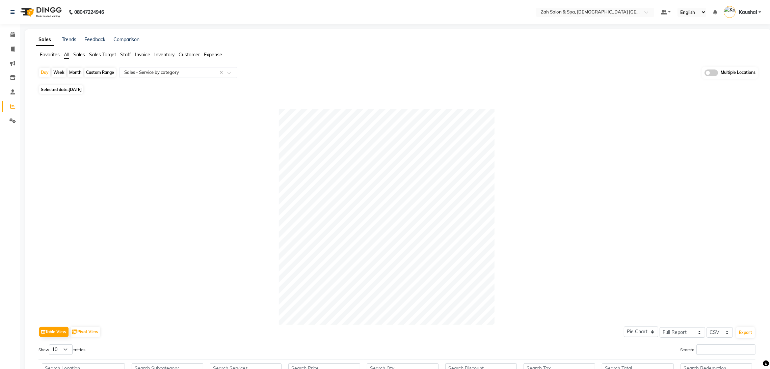
click at [59, 89] on span "Selected date: [DATE]" at bounding box center [61, 89] width 44 height 8
select select "8"
select select "2025"
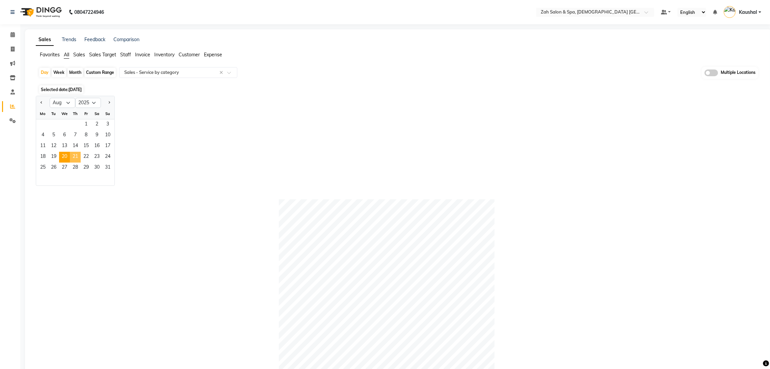
click at [77, 156] on span "21" at bounding box center [75, 157] width 11 height 11
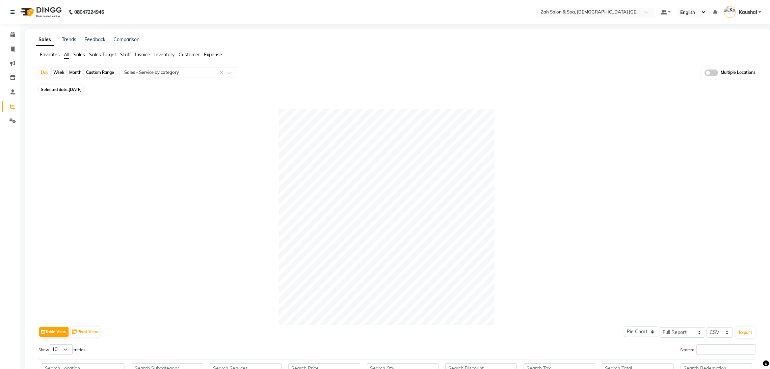
click at [82, 88] on span "[DATE]" at bounding box center [75, 89] width 13 height 5
select select "8"
select select "2025"
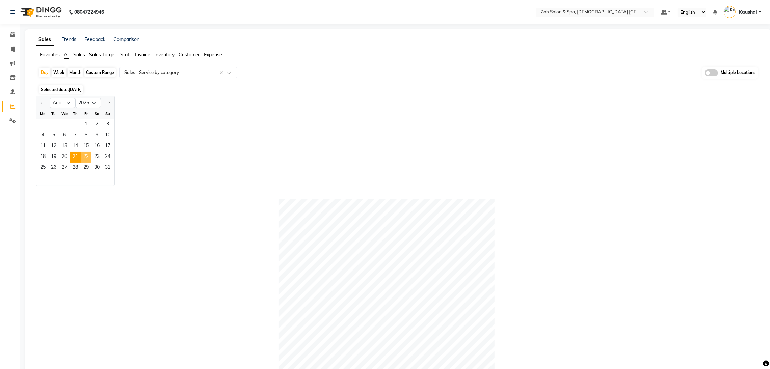
click at [83, 160] on span "22" at bounding box center [86, 157] width 11 height 11
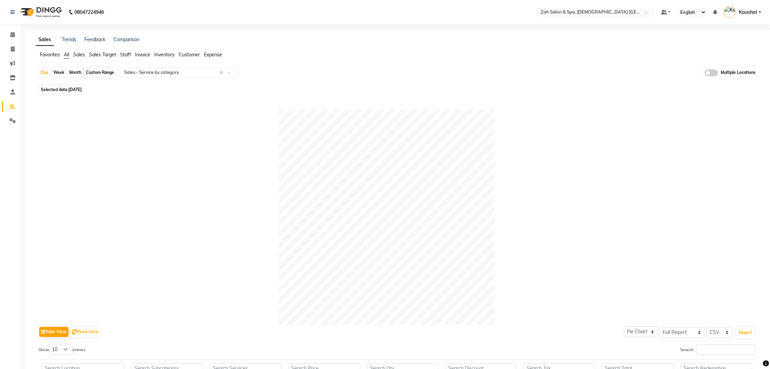
click at [73, 70] on div "Month" at bounding box center [76, 72] width 16 height 9
select select "8"
select select "2025"
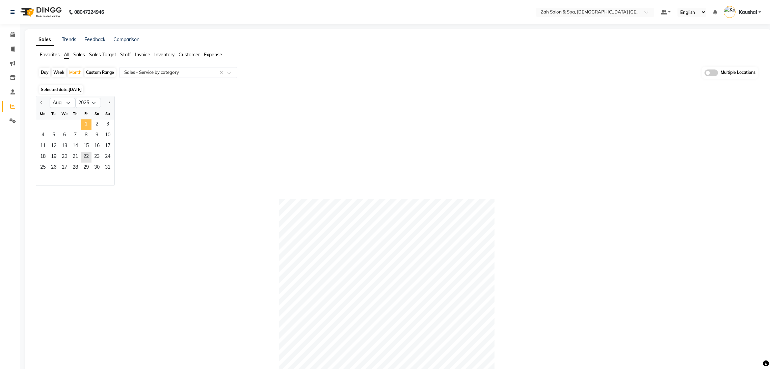
click at [86, 127] on span "1" at bounding box center [86, 125] width 11 height 11
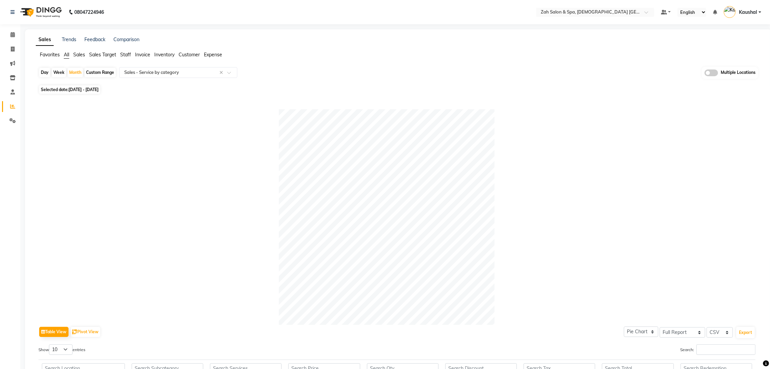
click at [39, 73] on div "Day" at bounding box center [44, 72] width 11 height 9
select select "8"
select select "2025"
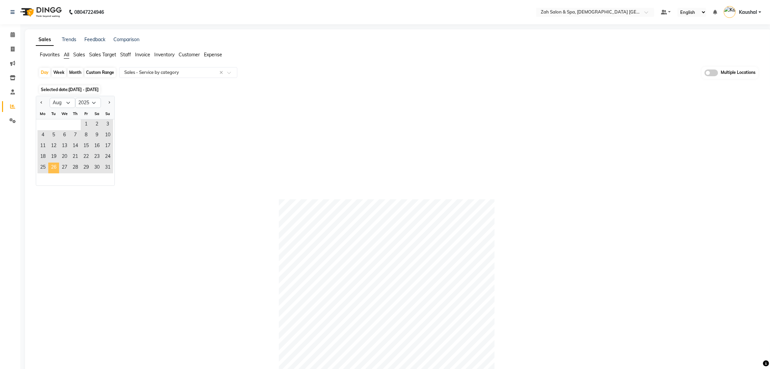
click at [53, 166] on span "26" at bounding box center [53, 168] width 11 height 11
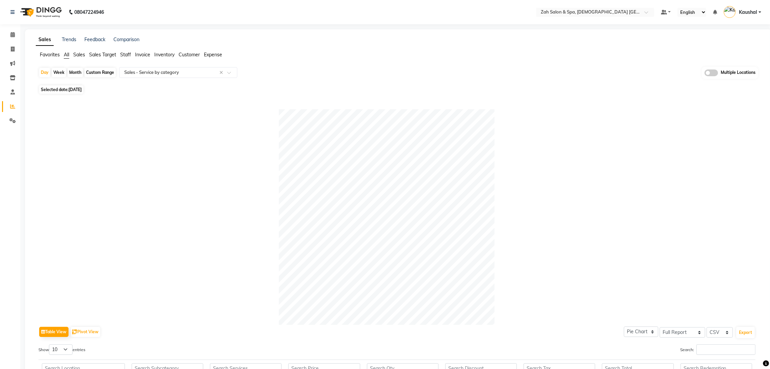
click at [78, 72] on div "Month" at bounding box center [76, 72] width 16 height 9
select select "8"
select select "2025"
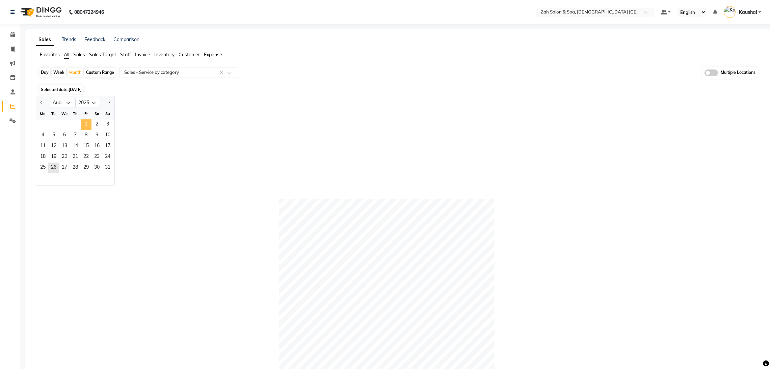
click at [87, 128] on span "1" at bounding box center [86, 125] width 11 height 11
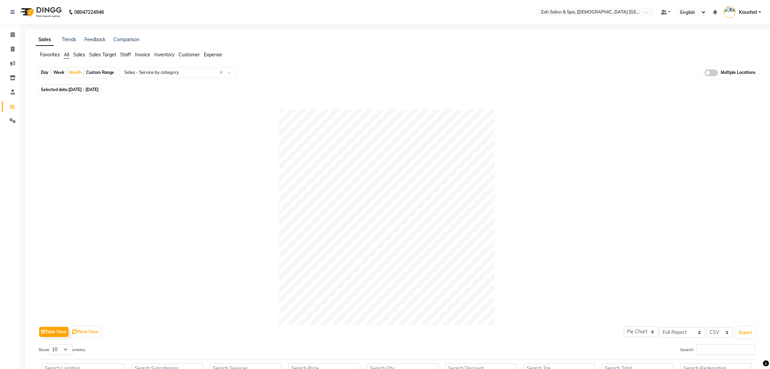
click at [42, 74] on div "Day" at bounding box center [44, 72] width 11 height 9
select select "8"
select select "2025"
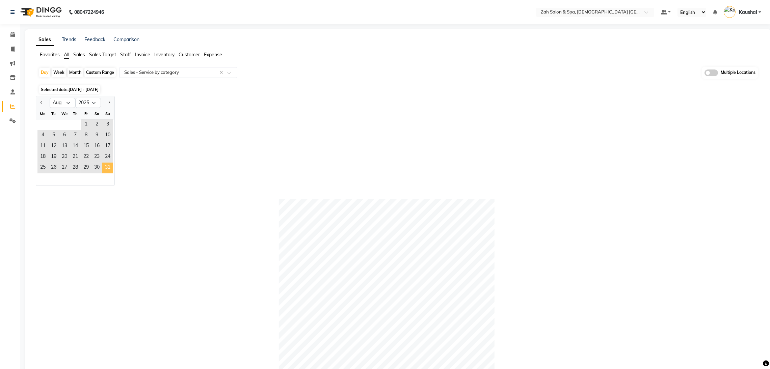
click at [109, 166] on span "31" at bounding box center [107, 168] width 11 height 11
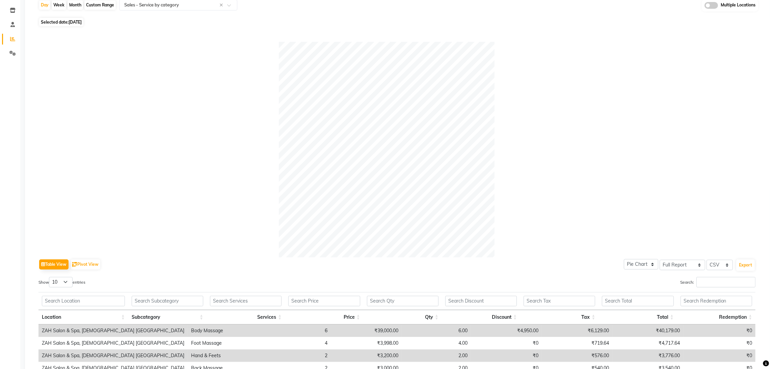
scroll to position [51, 0]
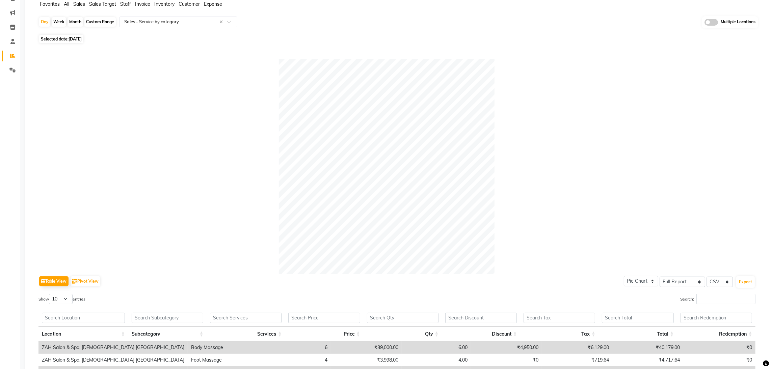
click at [79, 36] on span "[DATE]" at bounding box center [75, 38] width 13 height 5
select select "8"
select select "2025"
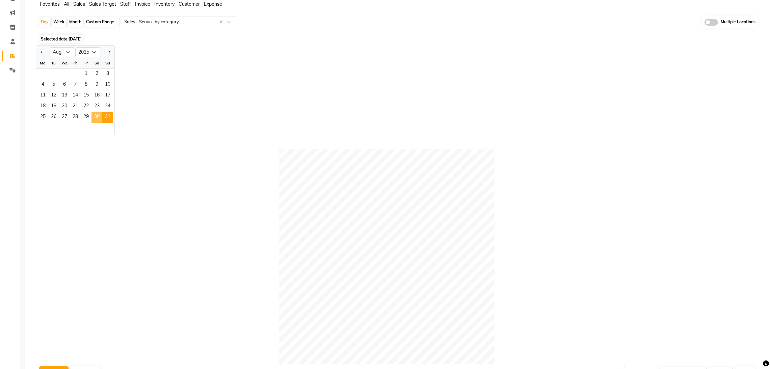
click at [100, 116] on span "30" at bounding box center [97, 117] width 11 height 11
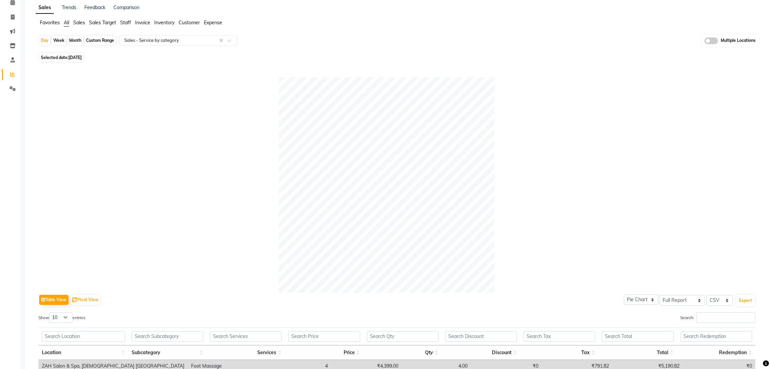
scroll to position [31, 0]
click at [71, 55] on span "Selected date: [DATE]" at bounding box center [61, 59] width 44 height 8
select select "8"
select select "2025"
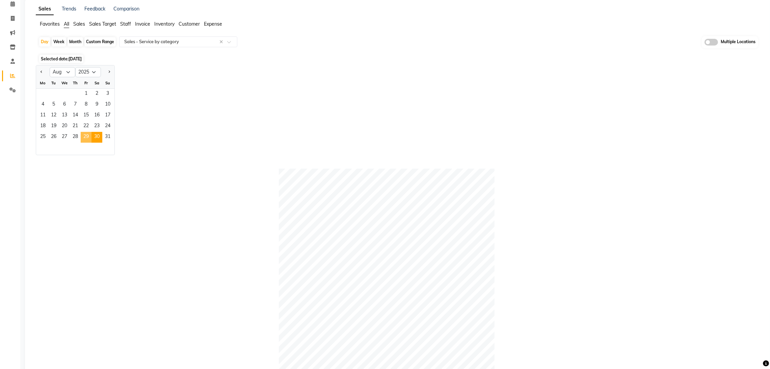
click at [90, 136] on span "29" at bounding box center [86, 137] width 11 height 11
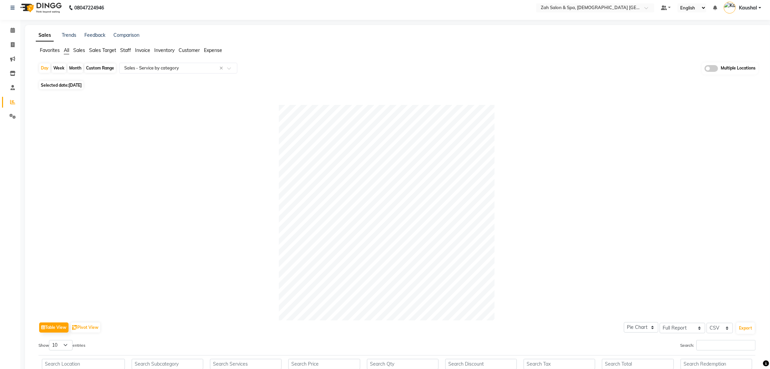
scroll to position [0, 0]
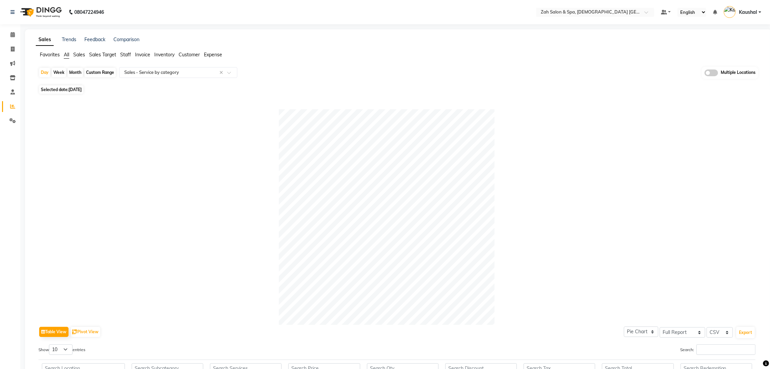
click at [80, 92] on span "[DATE]" at bounding box center [75, 89] width 13 height 5
select select "8"
select select "2025"
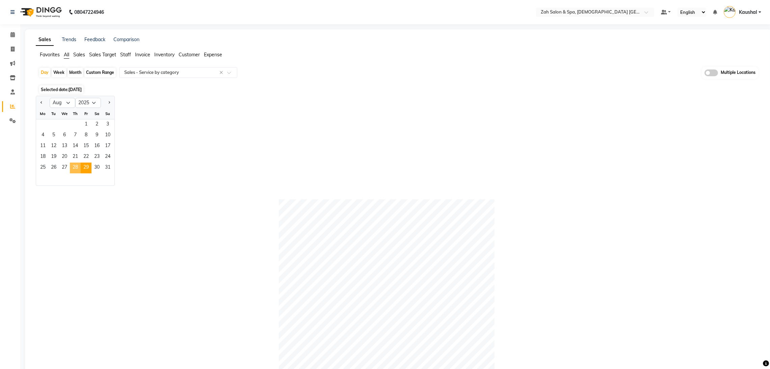
click at [75, 166] on span "28" at bounding box center [75, 168] width 11 height 11
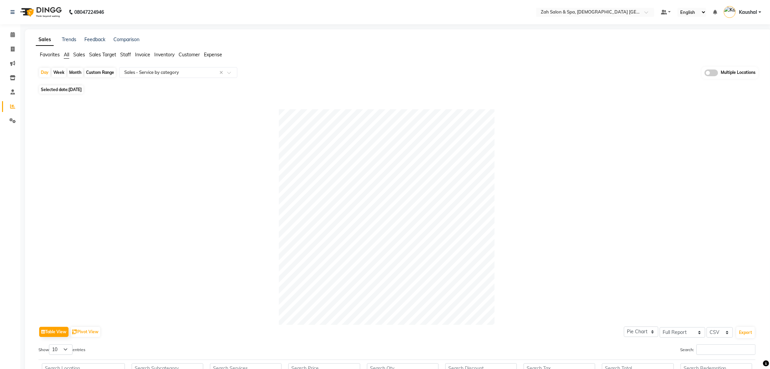
click at [55, 90] on span "Selected date: [DATE]" at bounding box center [61, 89] width 44 height 8
select select "8"
select select "2025"
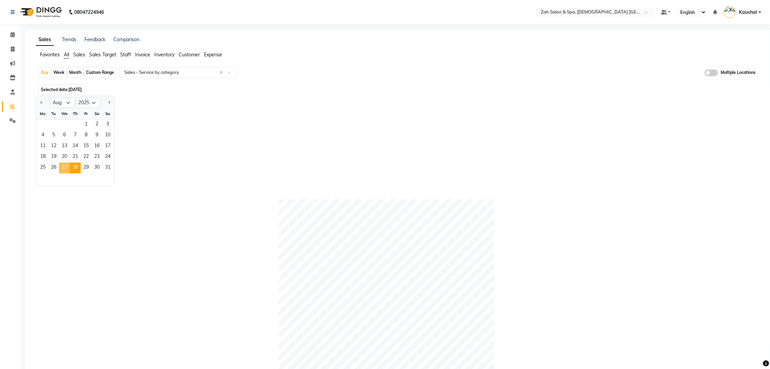
click at [62, 167] on span "27" at bounding box center [64, 168] width 11 height 11
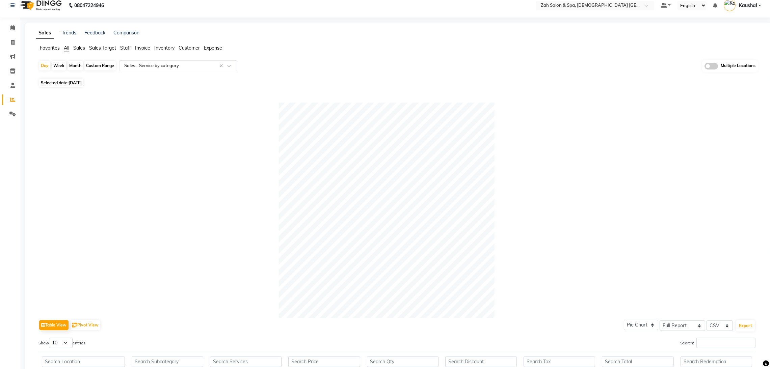
scroll to position [5, 0]
click at [82, 86] on span "[DATE]" at bounding box center [75, 84] width 13 height 5
select select "8"
select select "2025"
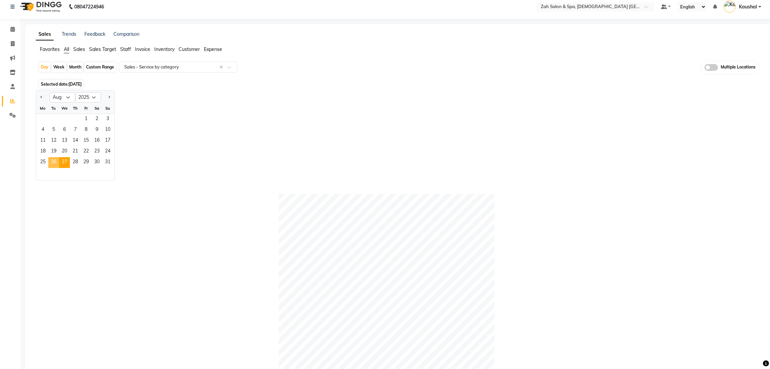
click at [57, 161] on span "26" at bounding box center [53, 162] width 11 height 11
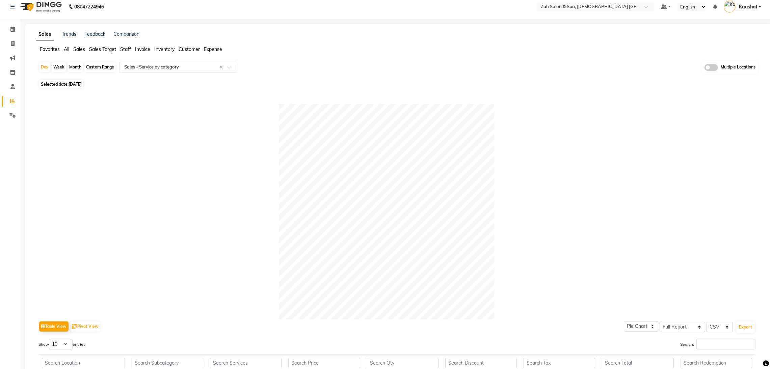
click at [58, 81] on span "Selected date: [DATE]" at bounding box center [61, 84] width 44 height 8
select select "8"
select select "2025"
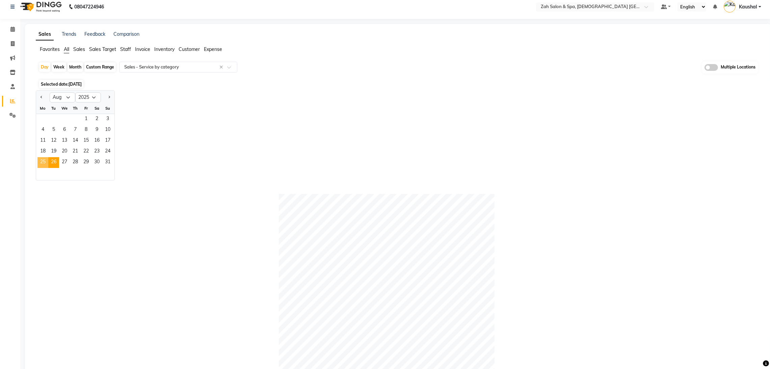
click at [41, 160] on span "25" at bounding box center [42, 162] width 11 height 11
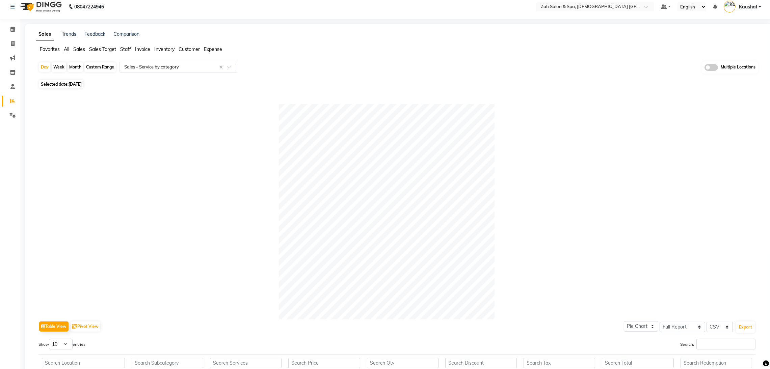
click at [76, 83] on span "[DATE]" at bounding box center [75, 84] width 13 height 5
select select "8"
select select "2025"
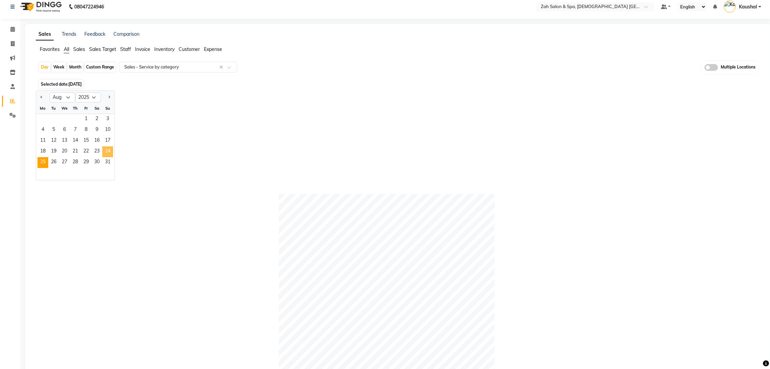
click at [111, 148] on span "24" at bounding box center [107, 152] width 11 height 11
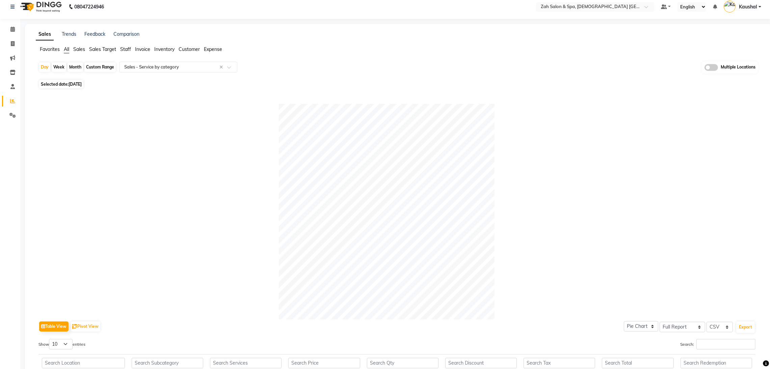
click at [66, 81] on span "Selected date: [DATE]" at bounding box center [61, 84] width 44 height 8
select select "8"
select select "2025"
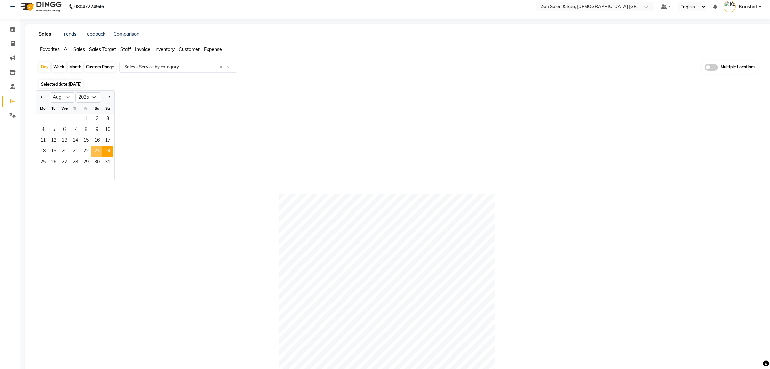
click at [96, 152] on span "23" at bounding box center [97, 152] width 11 height 11
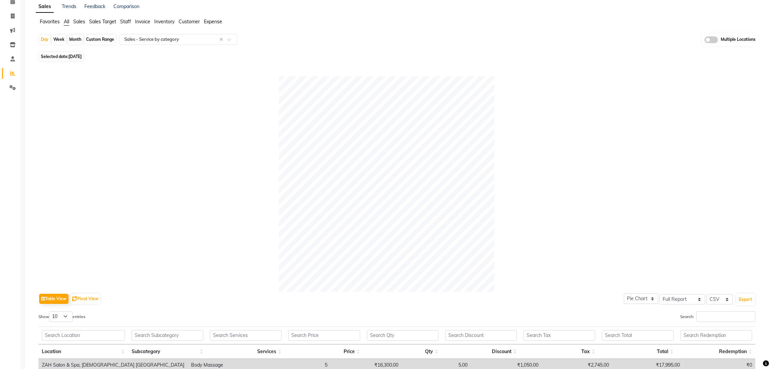
scroll to position [56, 0]
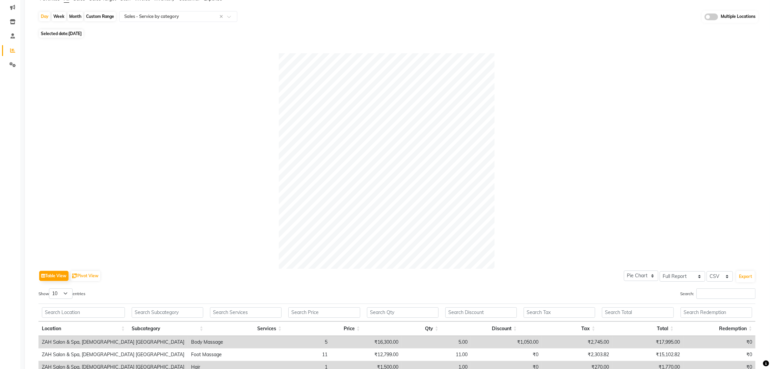
click at [75, 35] on span "[DATE]" at bounding box center [75, 33] width 13 height 5
select select "8"
select select "2025"
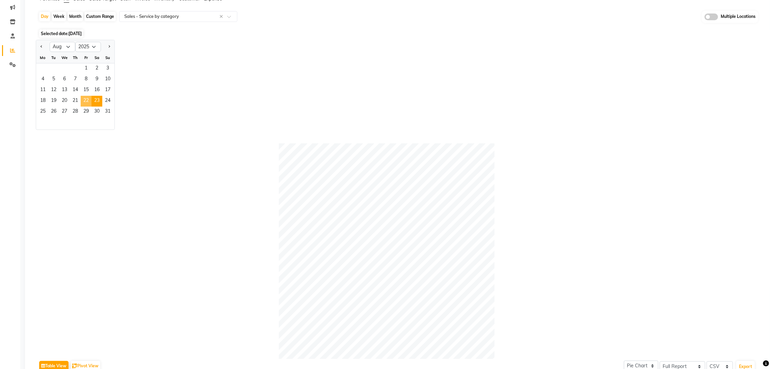
click at [90, 103] on span "22" at bounding box center [86, 101] width 11 height 11
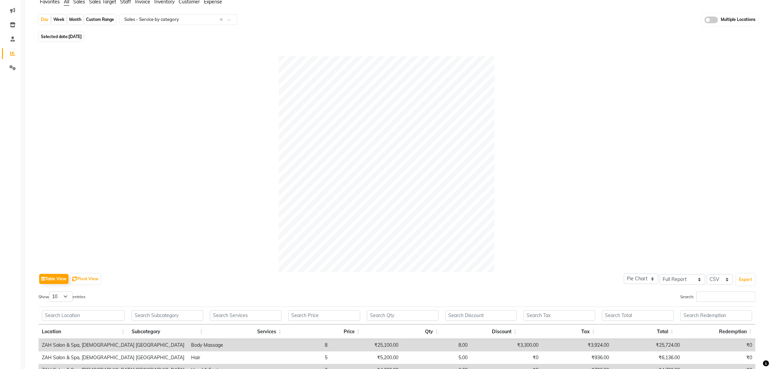
scroll to position [0, 0]
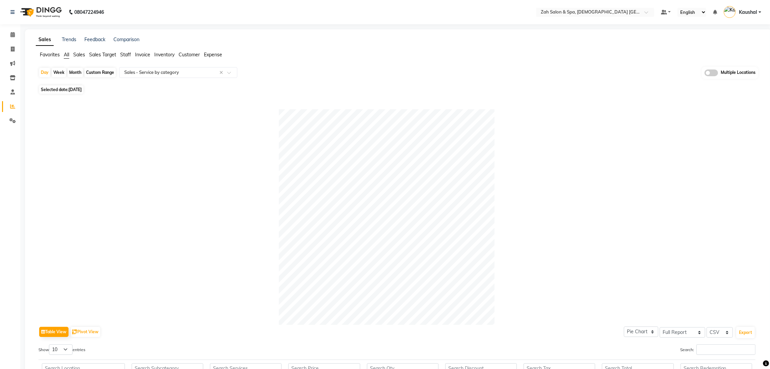
click at [75, 89] on span "[DATE]" at bounding box center [75, 89] width 13 height 5
select select "8"
select select "2025"
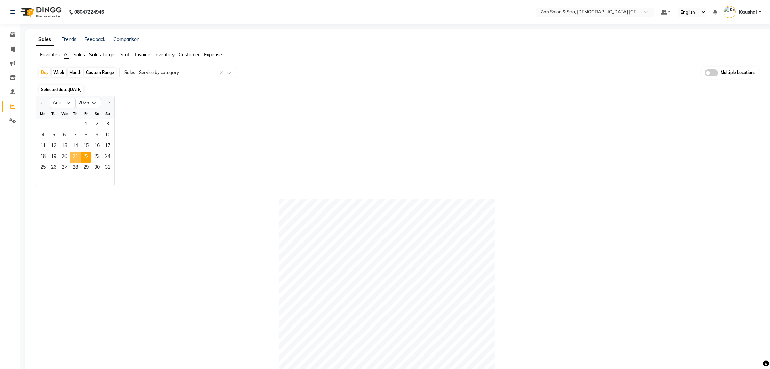
click at [75, 158] on span "21" at bounding box center [75, 157] width 11 height 11
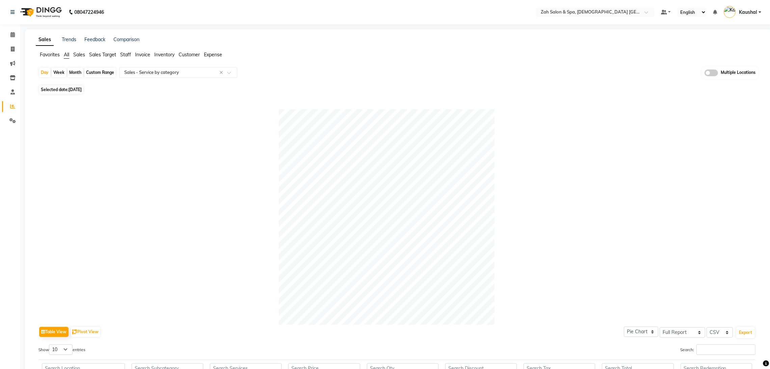
click at [76, 89] on span "[DATE]" at bounding box center [75, 89] width 13 height 5
select select "8"
select select "2025"
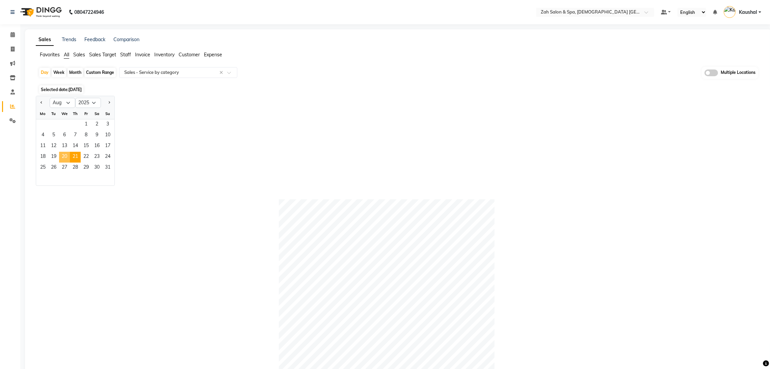
click at [64, 156] on span "20" at bounding box center [64, 157] width 11 height 11
